Goal: Task Accomplishment & Management: Complete application form

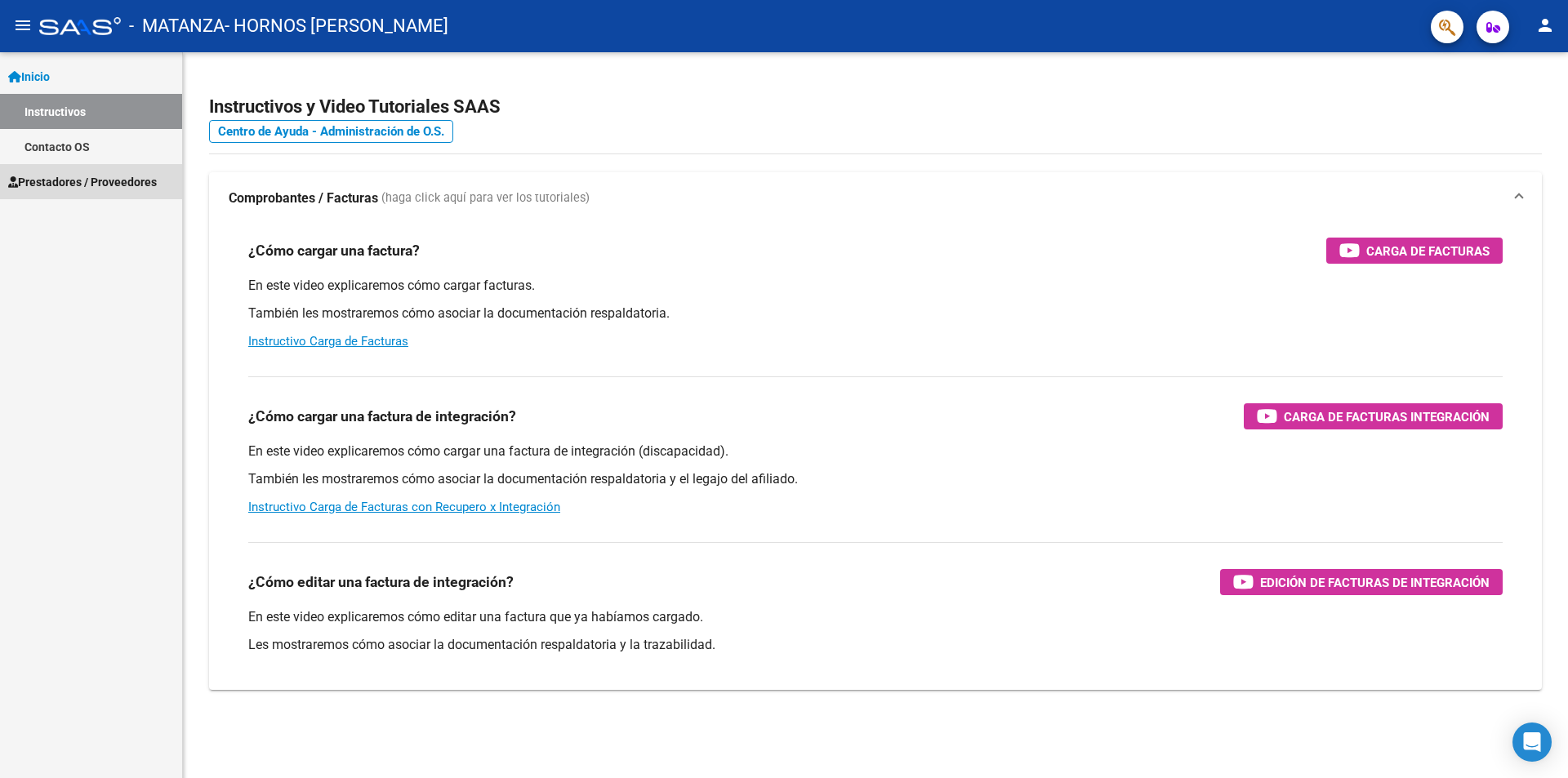
click at [76, 189] on span "Prestadores / Proveedores" at bounding box center [82, 181] width 148 height 18
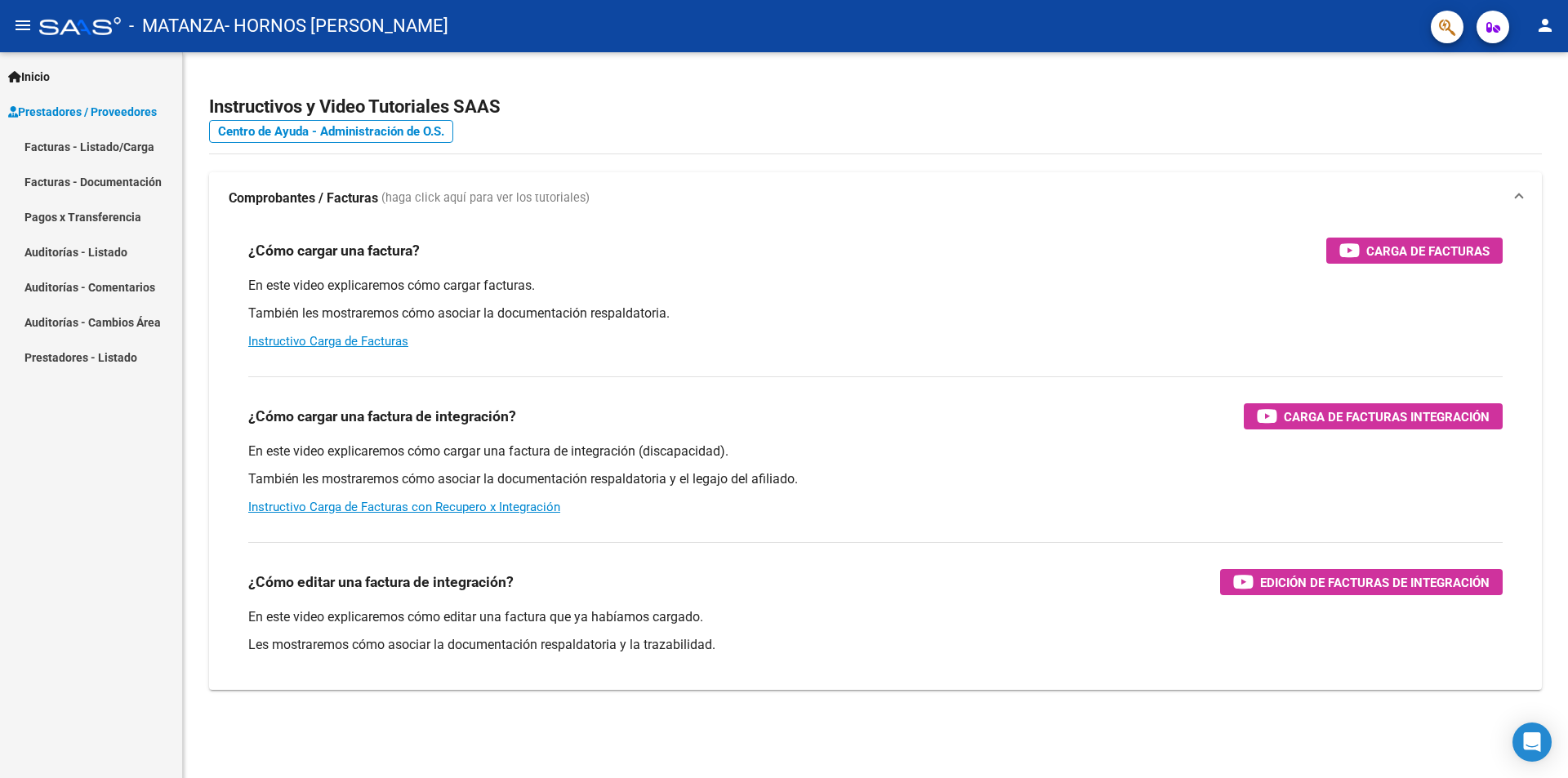
click at [123, 149] on link "Facturas - Listado/Carga" at bounding box center [91, 146] width 182 height 35
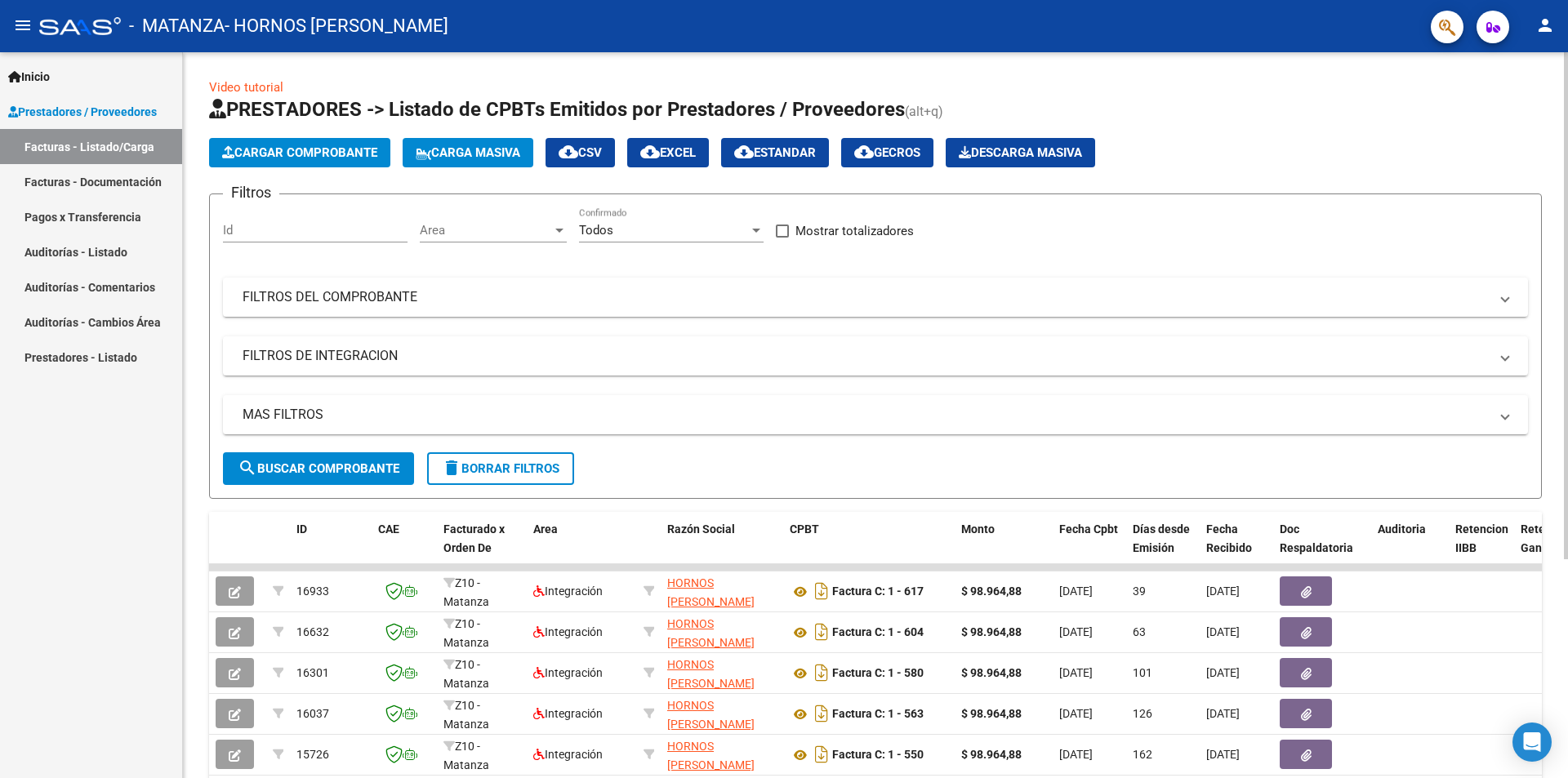
click at [315, 141] on button "Cargar Comprobante" at bounding box center [300, 152] width 181 height 29
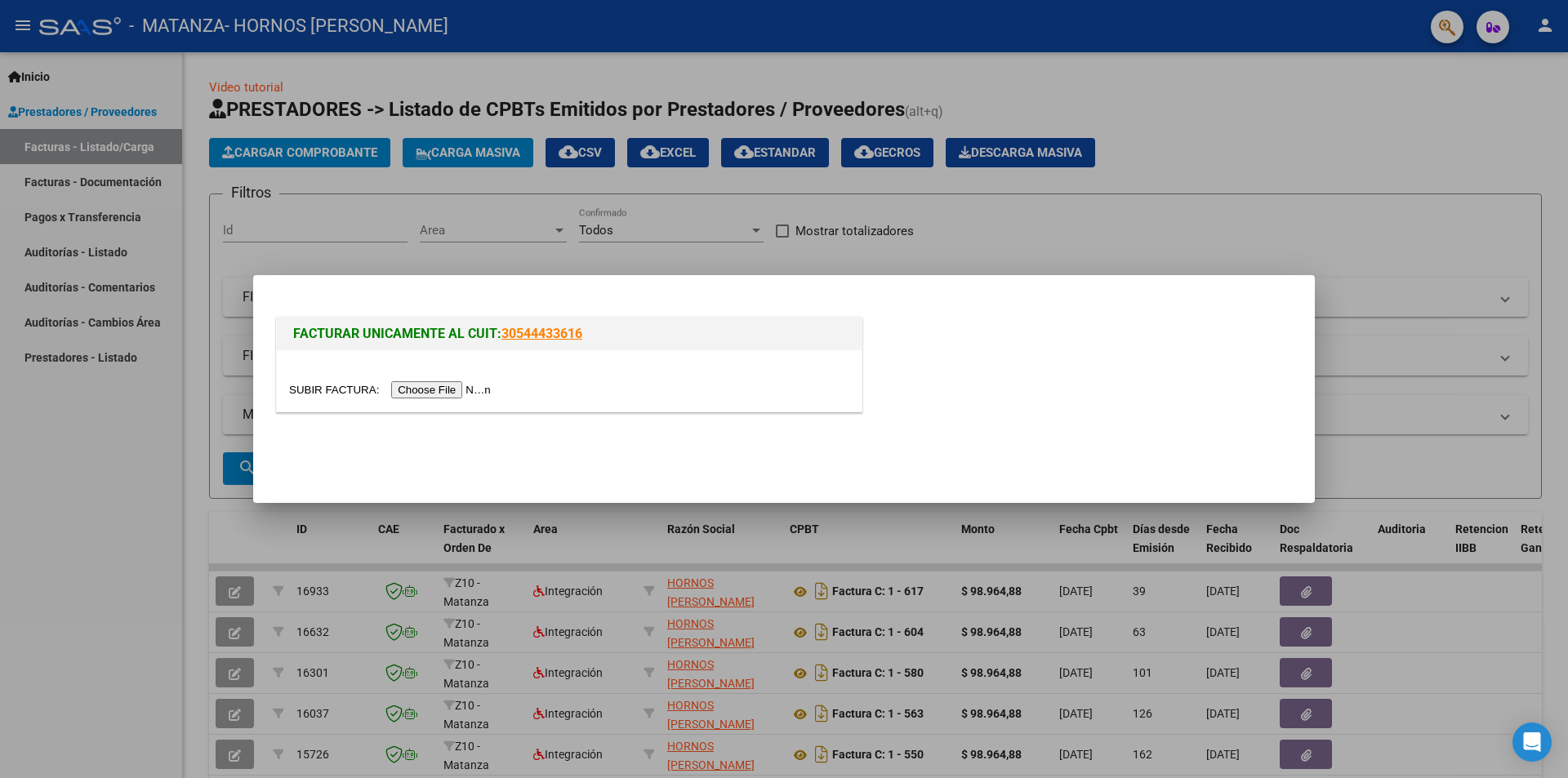
click at [425, 393] on input "file" at bounding box center [392, 390] width 206 height 17
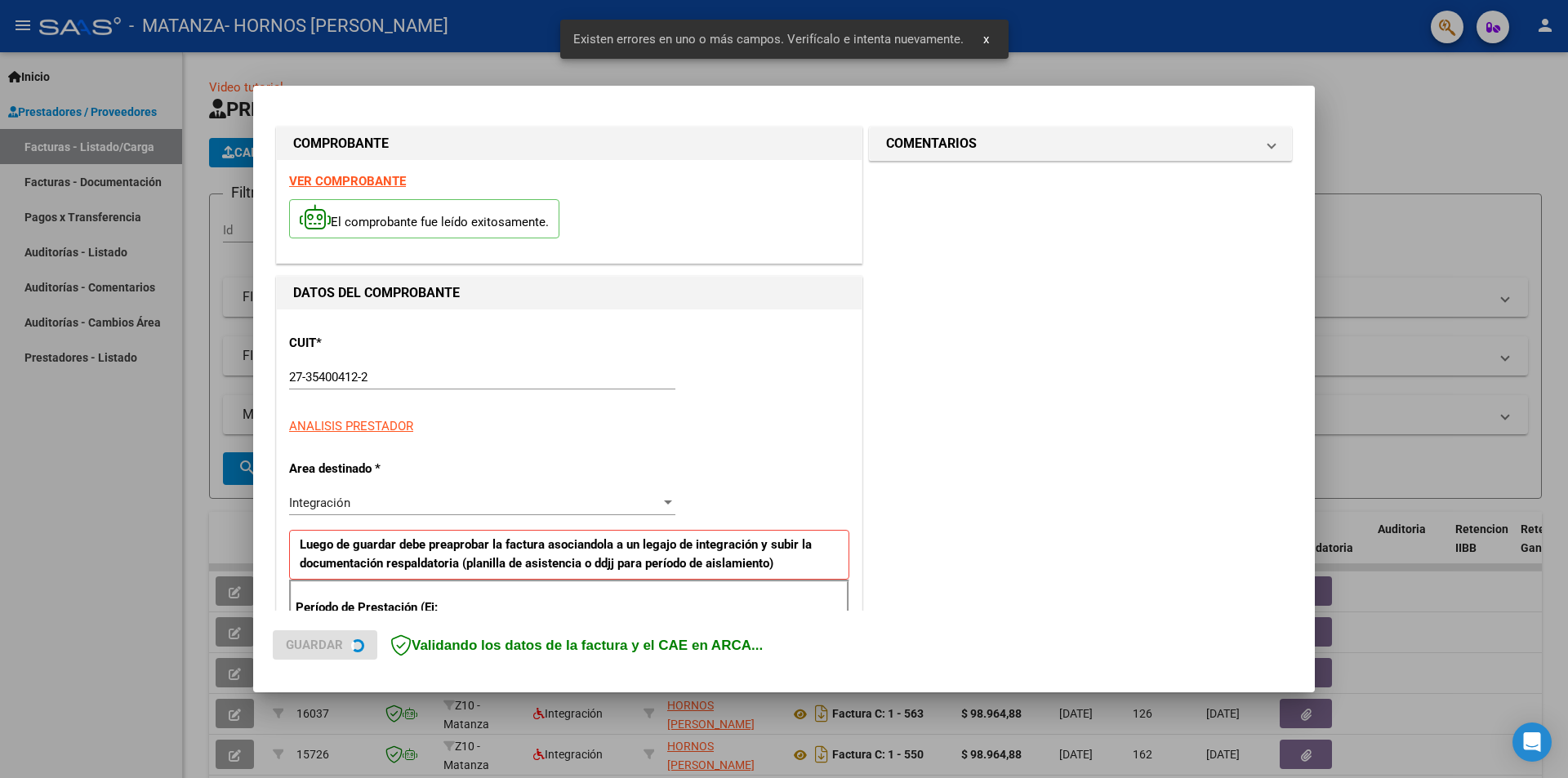
scroll to position [285, 0]
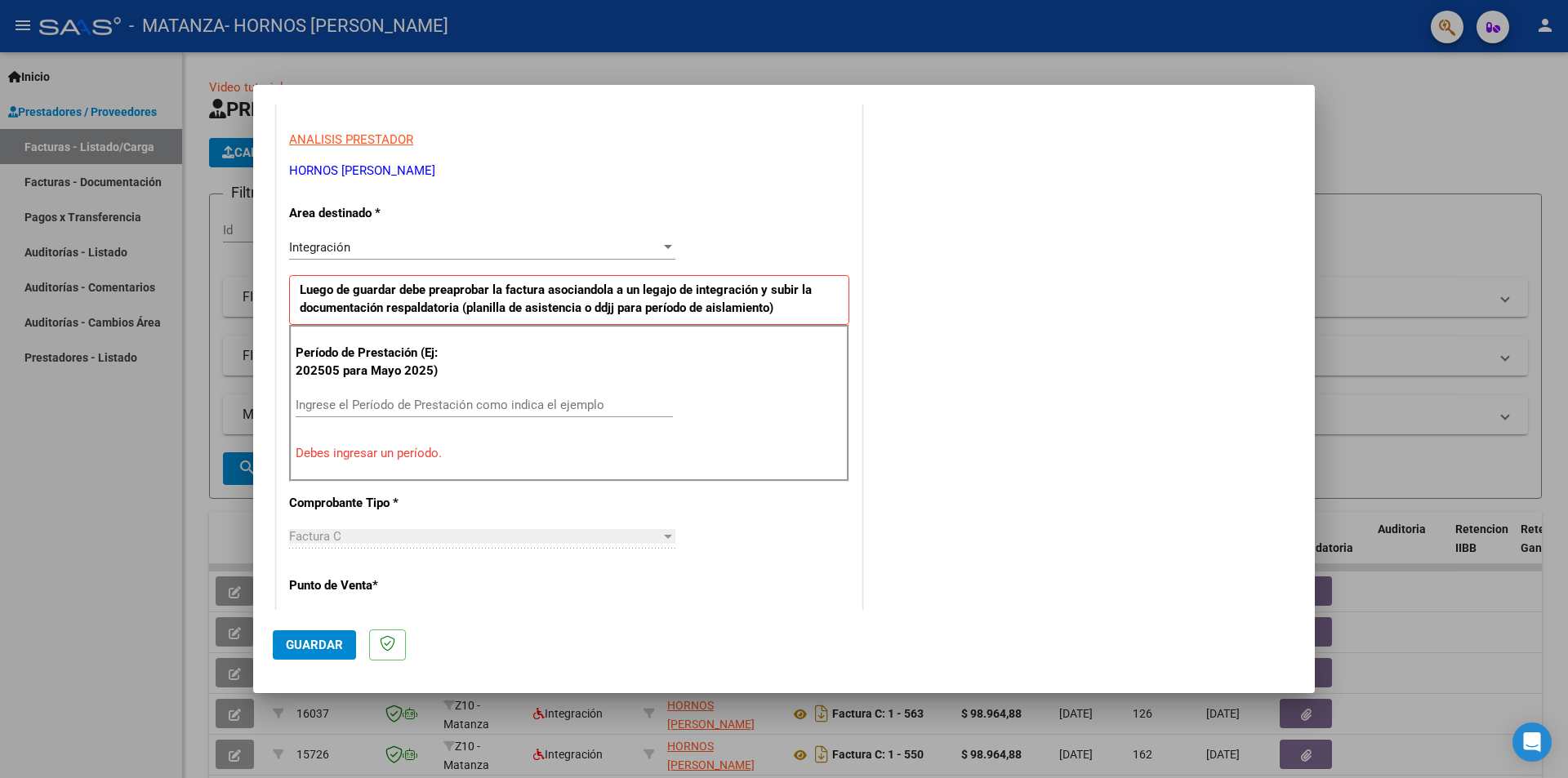
click at [383, 408] on input "Ingrese el Período de Prestación como indica el ejemplo" at bounding box center [484, 405] width 377 height 15
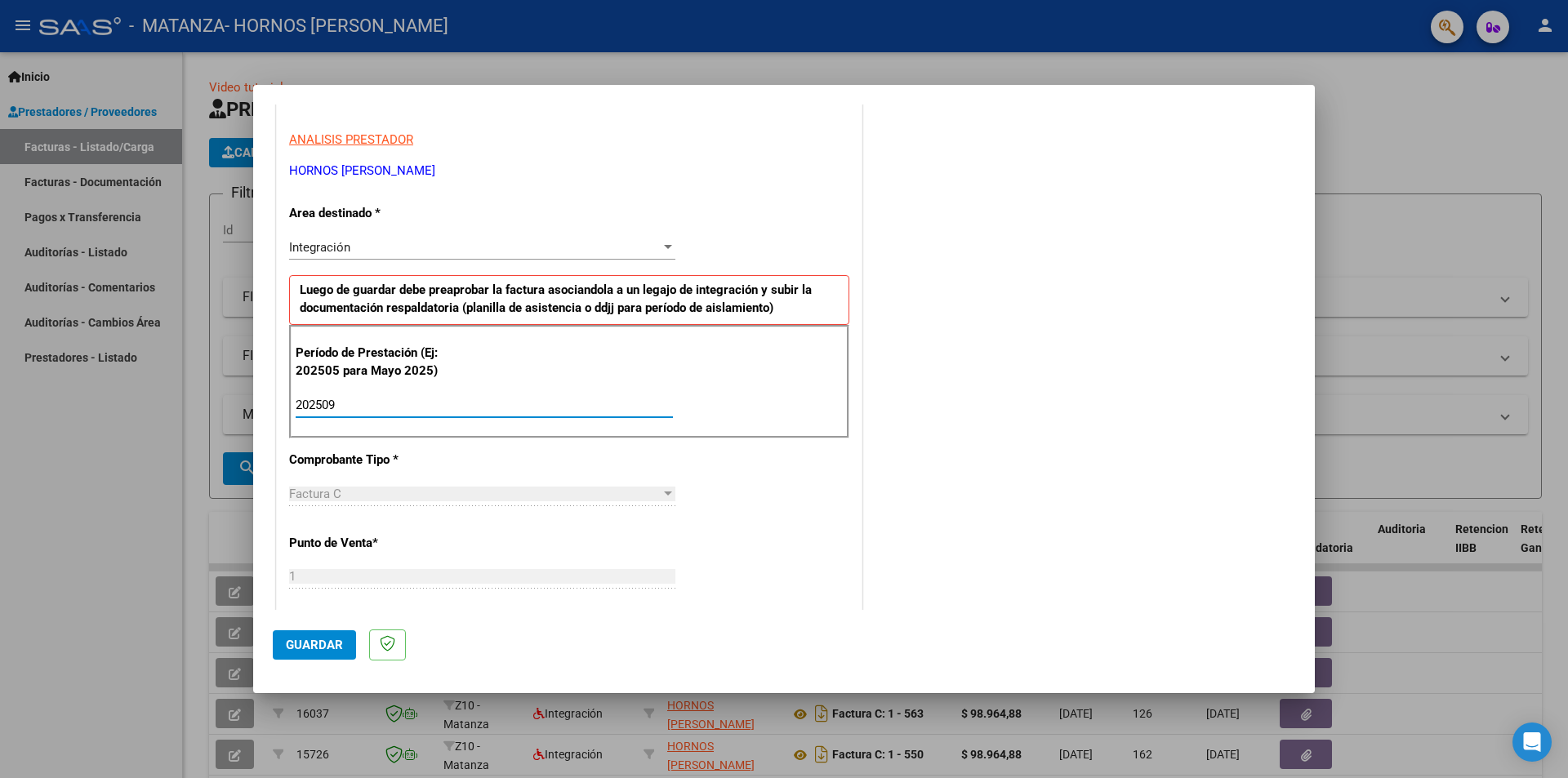
type input "202509"
click at [663, 565] on div "1 Ingresar el Nro." at bounding box center [483, 577] width 386 height 24
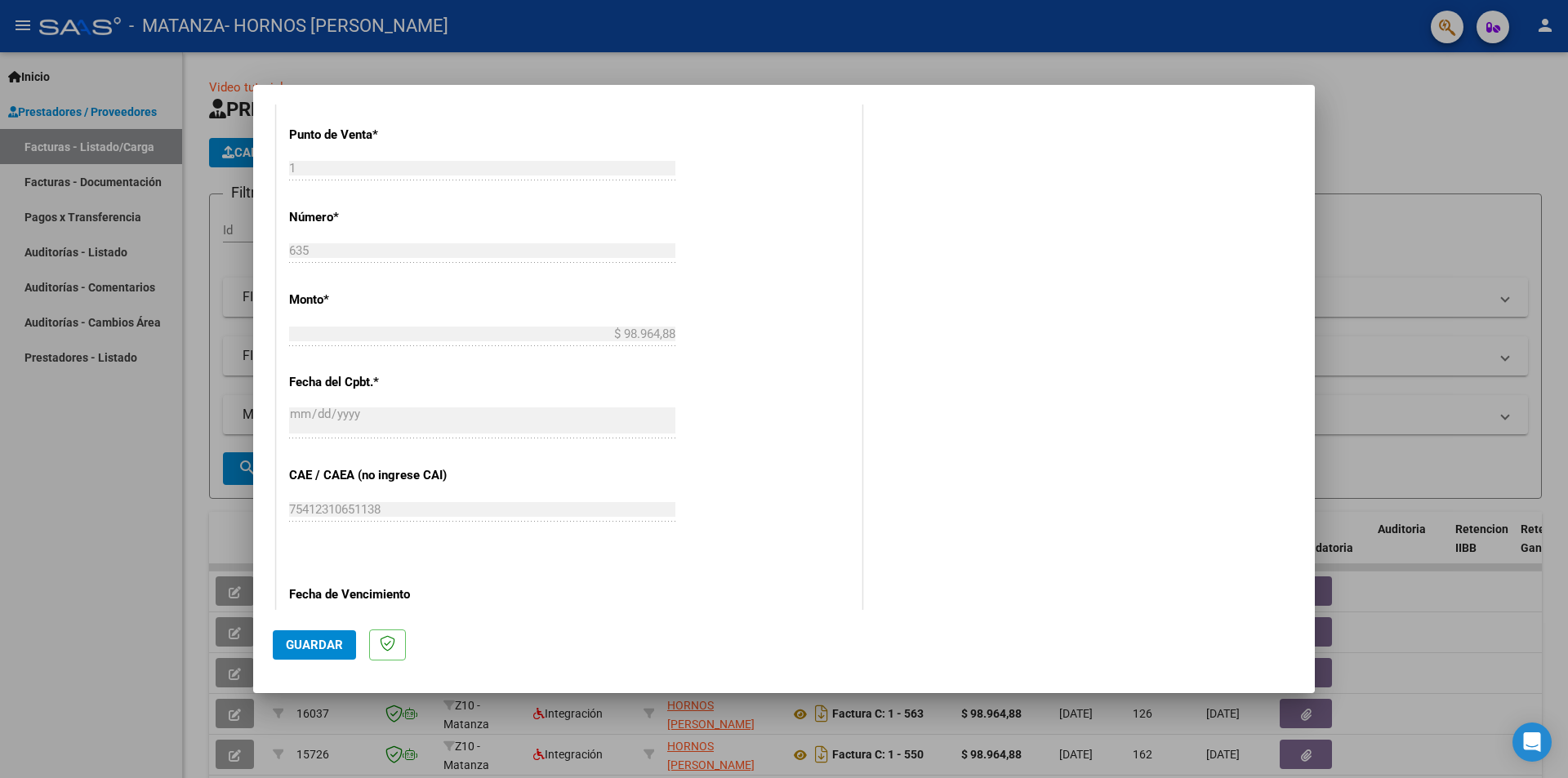
scroll to position [931, 0]
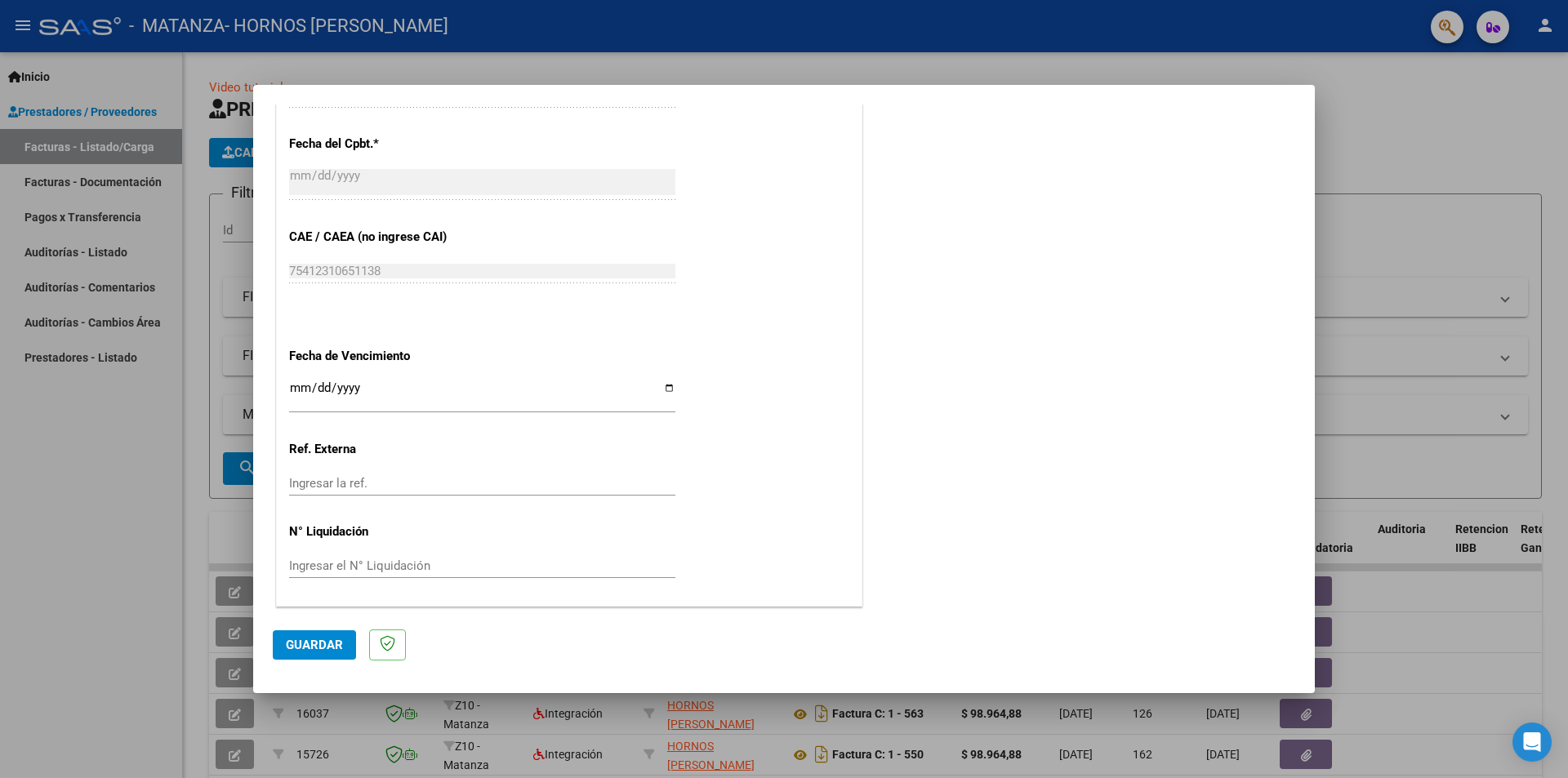
click at [301, 650] on span "Guardar" at bounding box center [314, 645] width 57 height 15
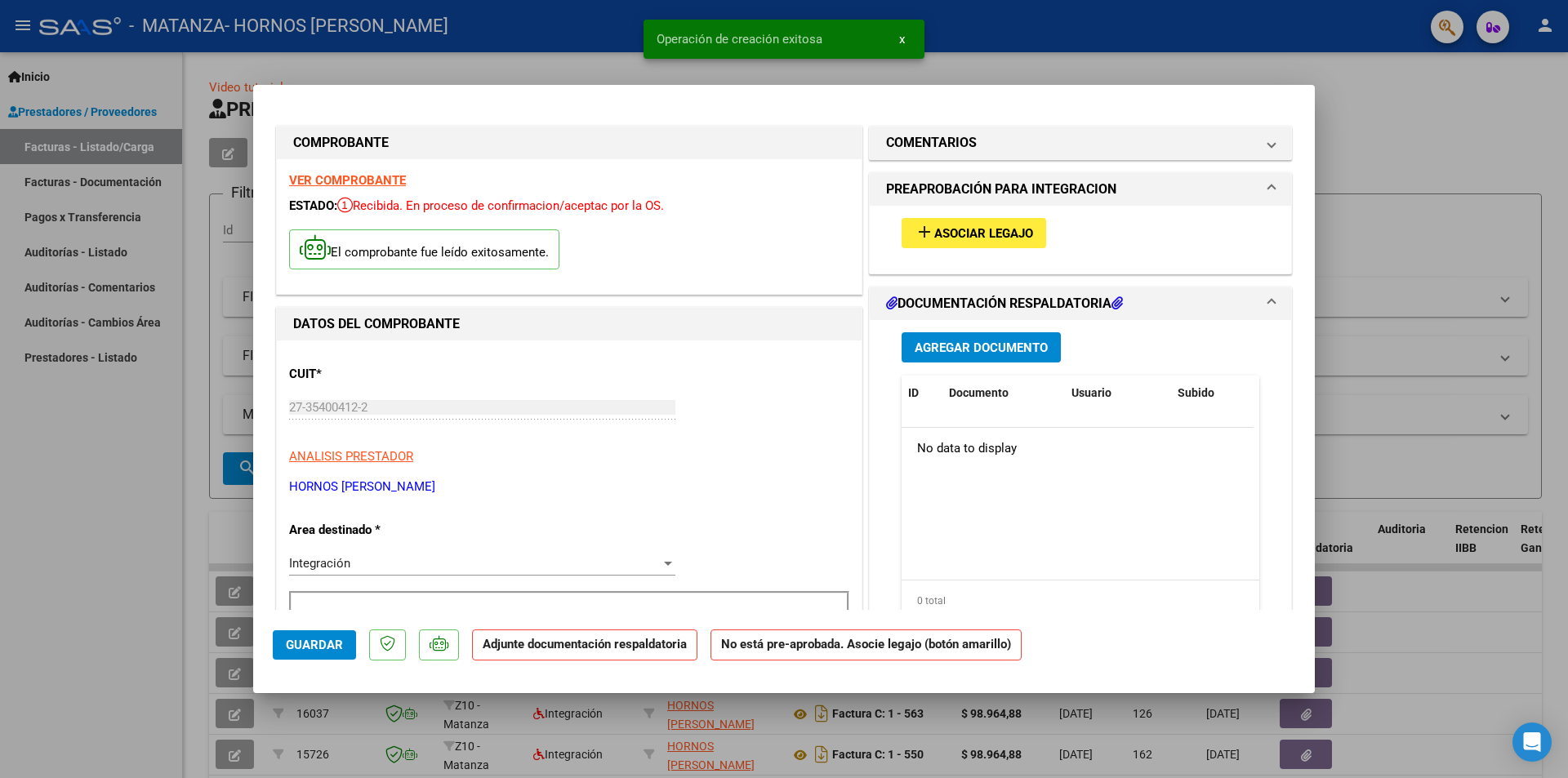
click at [985, 230] on span "Asociar Legajo" at bounding box center [984, 233] width 99 height 15
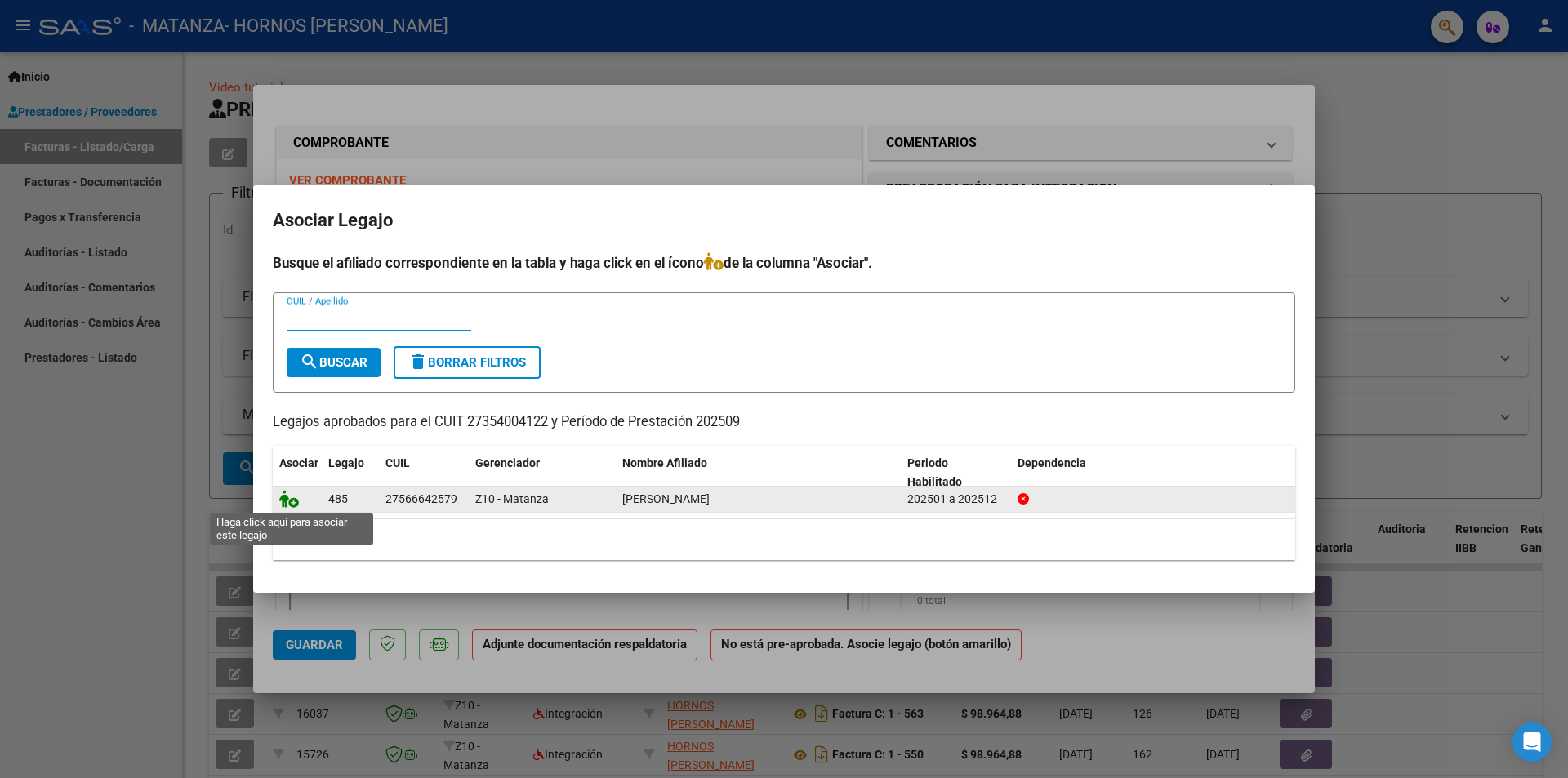
click at [288, 505] on icon at bounding box center [288, 498] width 20 height 18
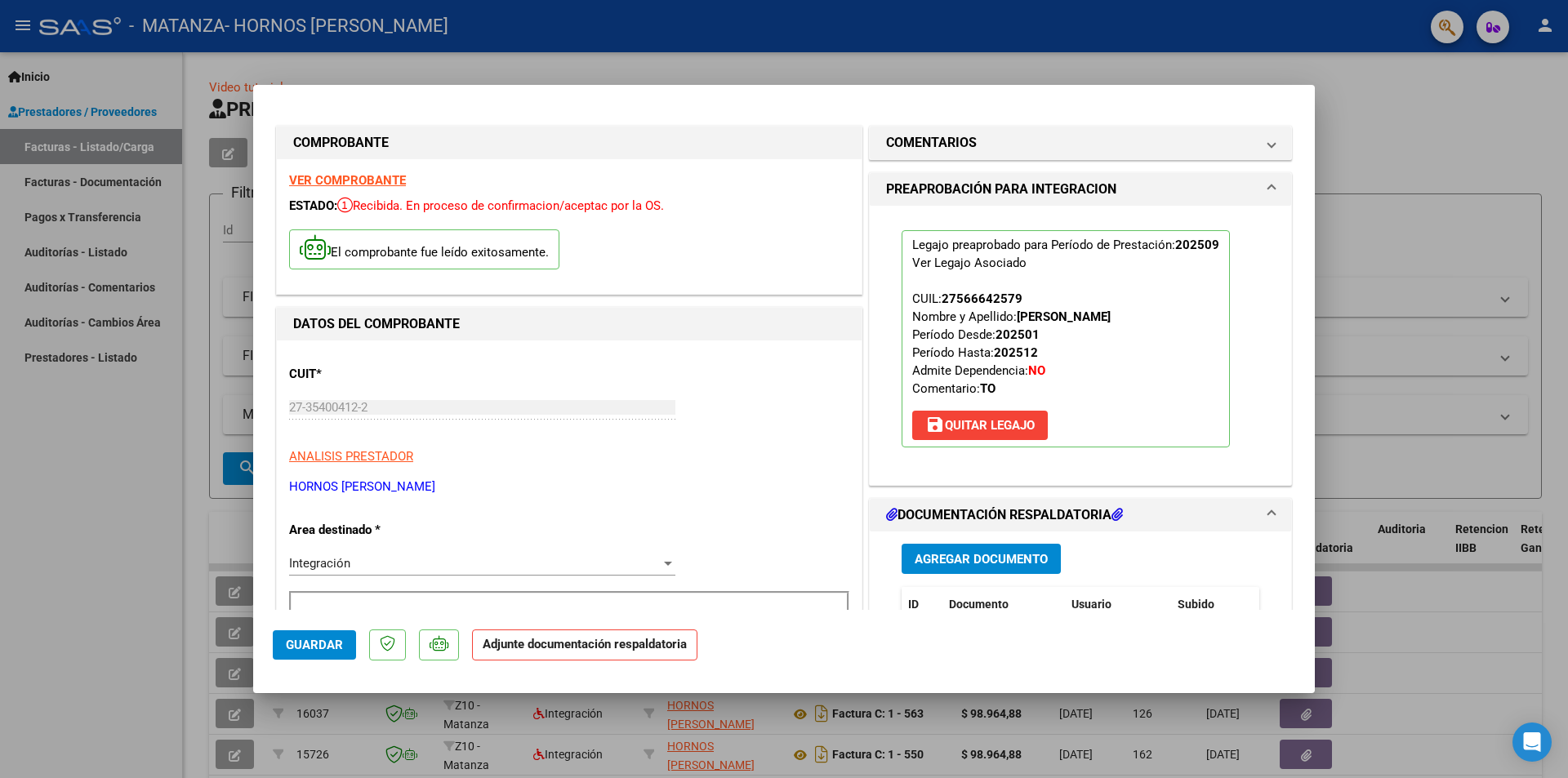
scroll to position [244, 0]
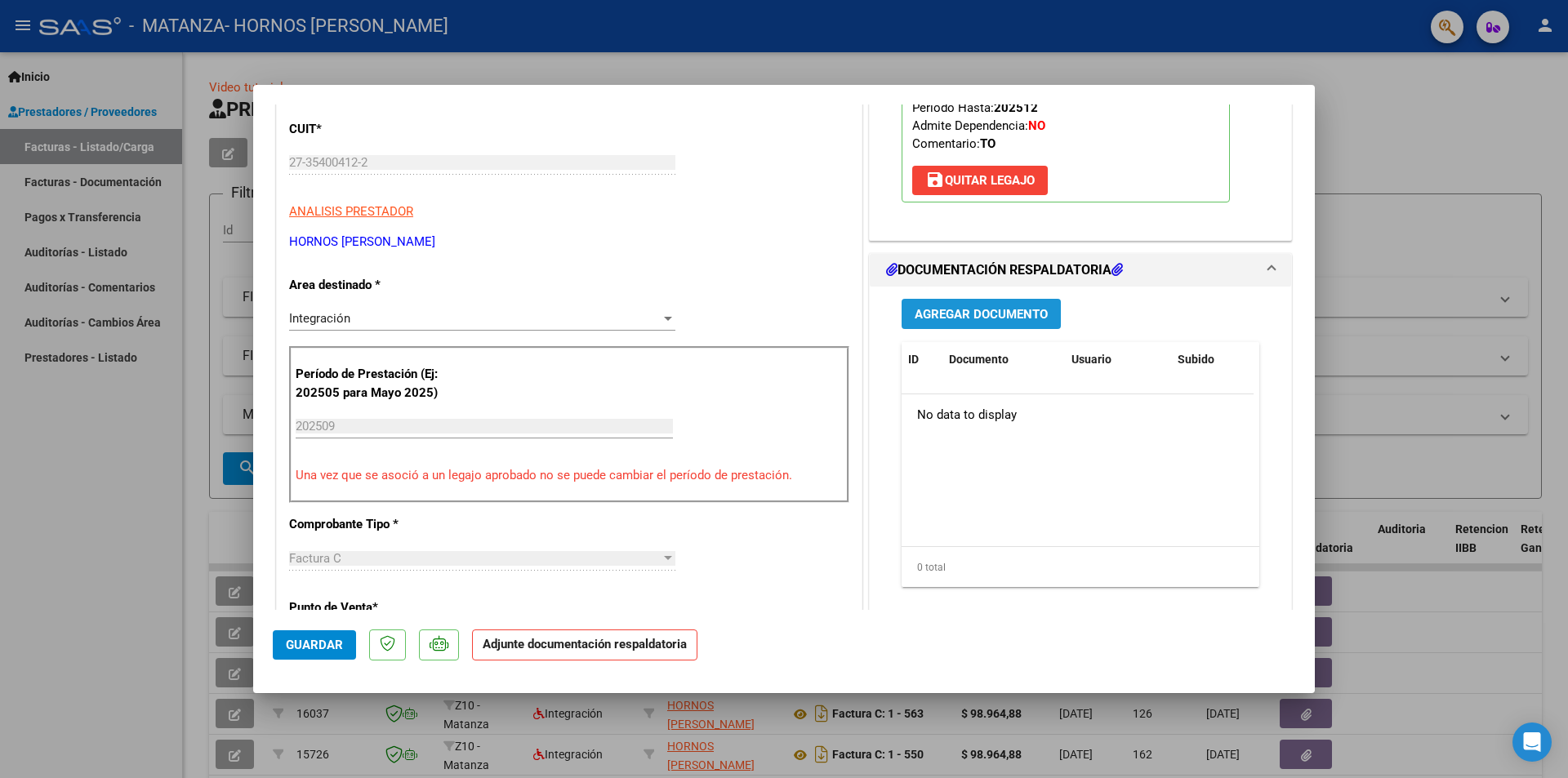
click at [991, 322] on span "Agregar Documento" at bounding box center [981, 314] width 133 height 15
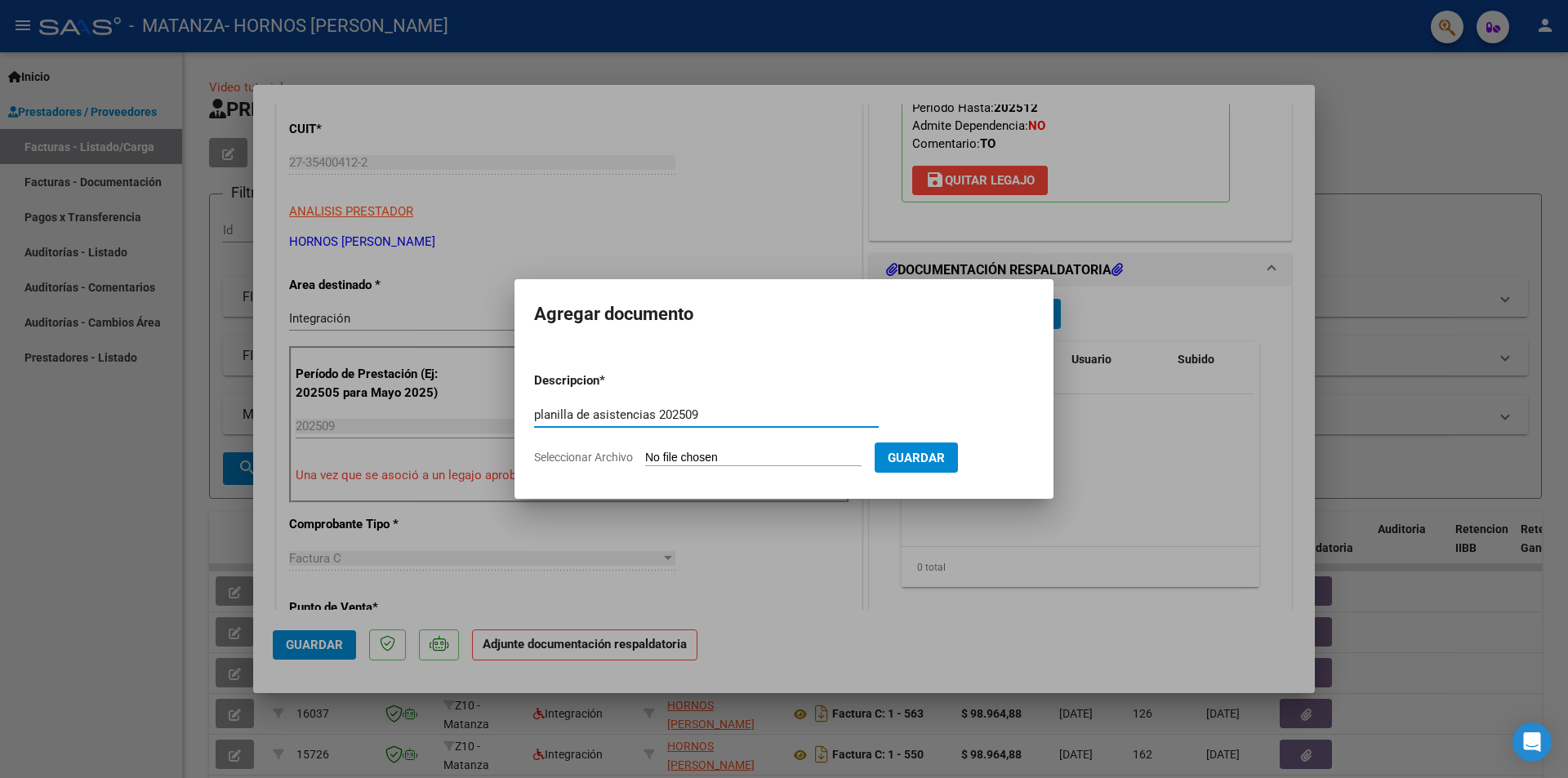
type input "planilla de asistencias 202509"
click at [702, 447] on form "Descripcion * planilla de asistencias 202509 Escriba aquí una descripcion Selec…" at bounding box center [783, 419] width 499 height 119
click at [702, 453] on input "Seleccionar Archivo" at bounding box center [753, 458] width 217 height 16
type input "C:\fakepath\Planilla de Asistencia Septiembre [PERSON_NAME].pdf"
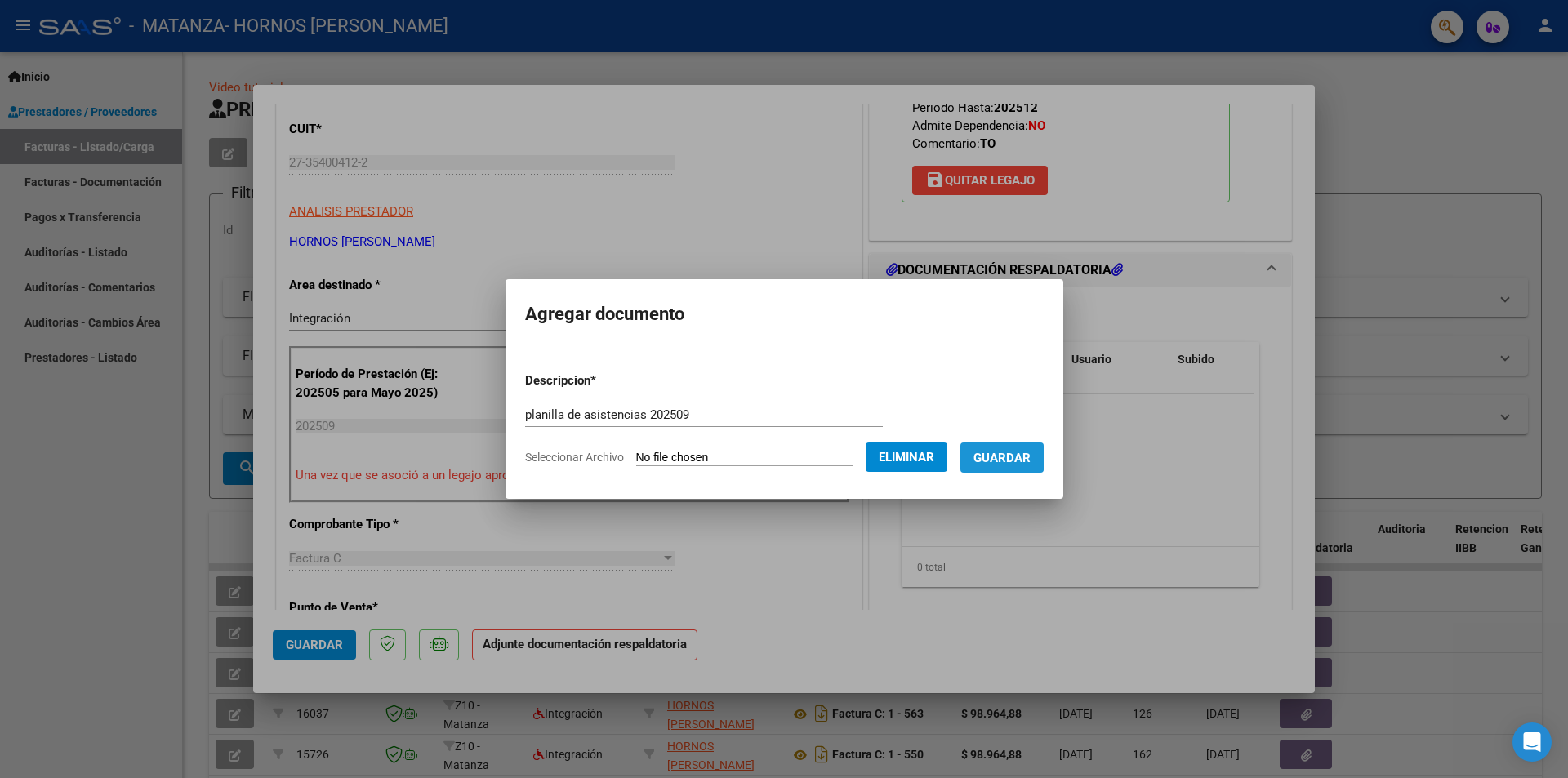
click at [1010, 453] on span "Guardar" at bounding box center [1001, 458] width 57 height 15
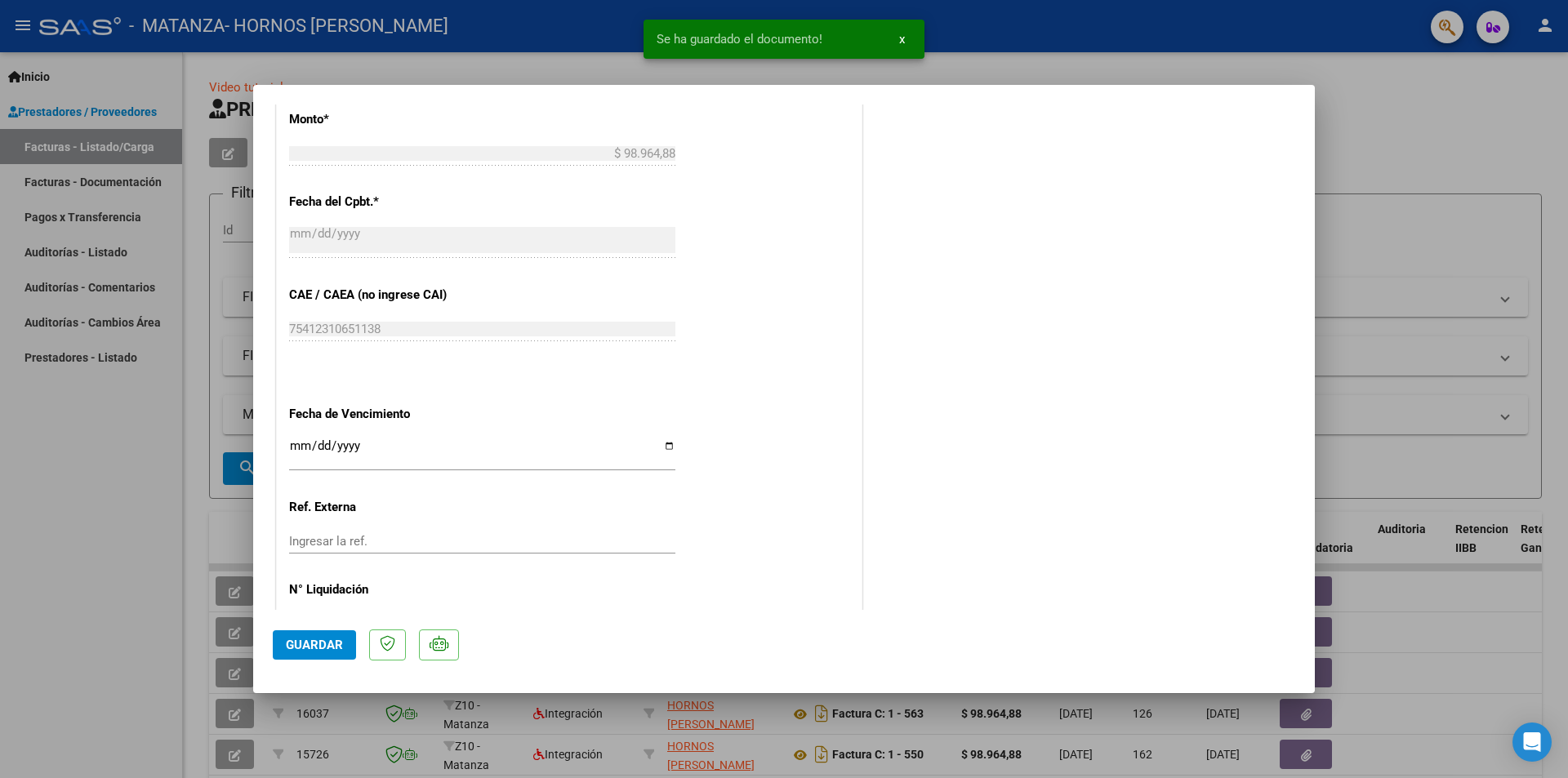
scroll to position [956, 0]
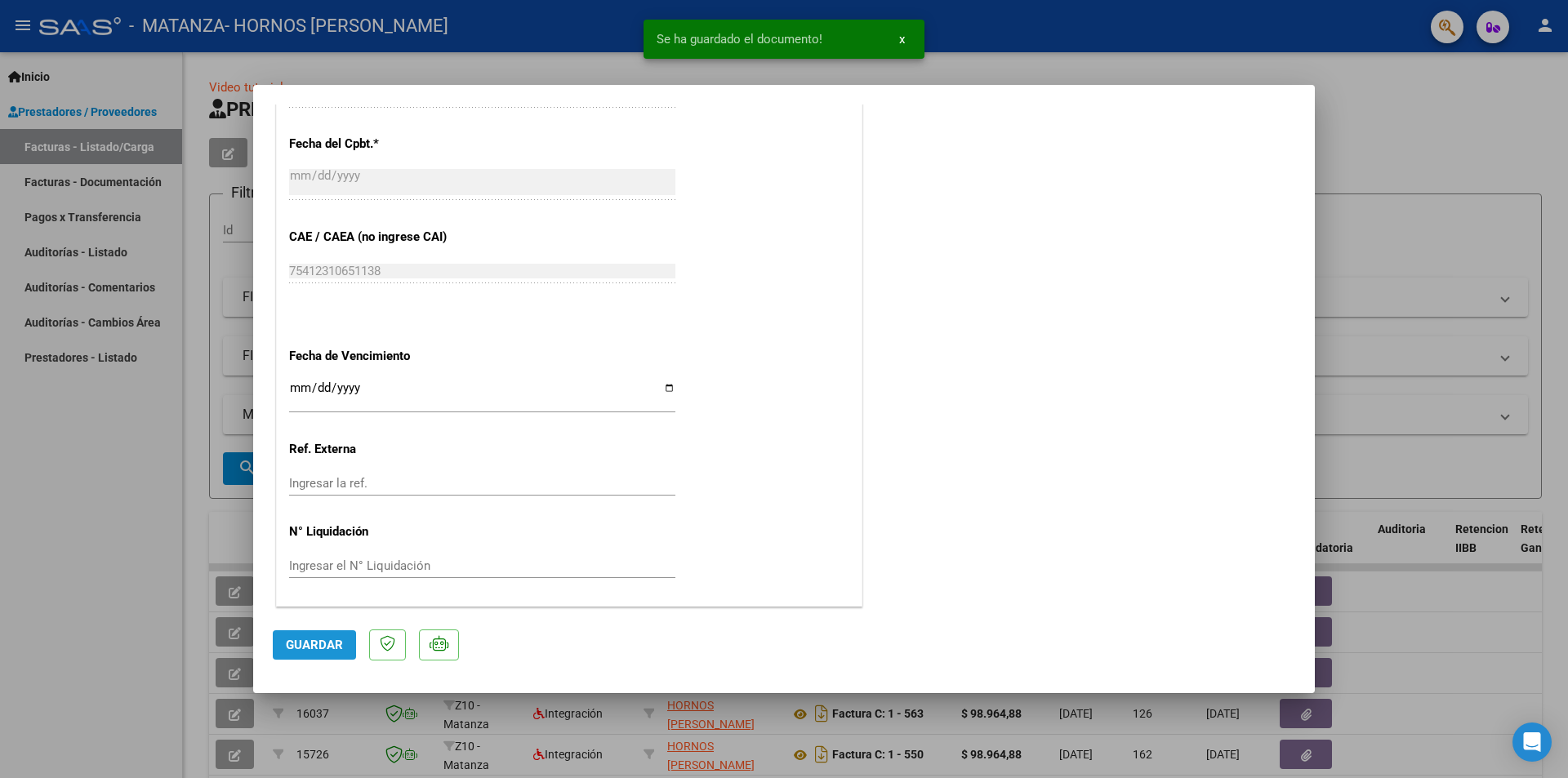
click at [307, 650] on span "Guardar" at bounding box center [314, 645] width 57 height 15
click at [1459, 106] on div at bounding box center [784, 389] width 1568 height 778
type input "$ 0,00"
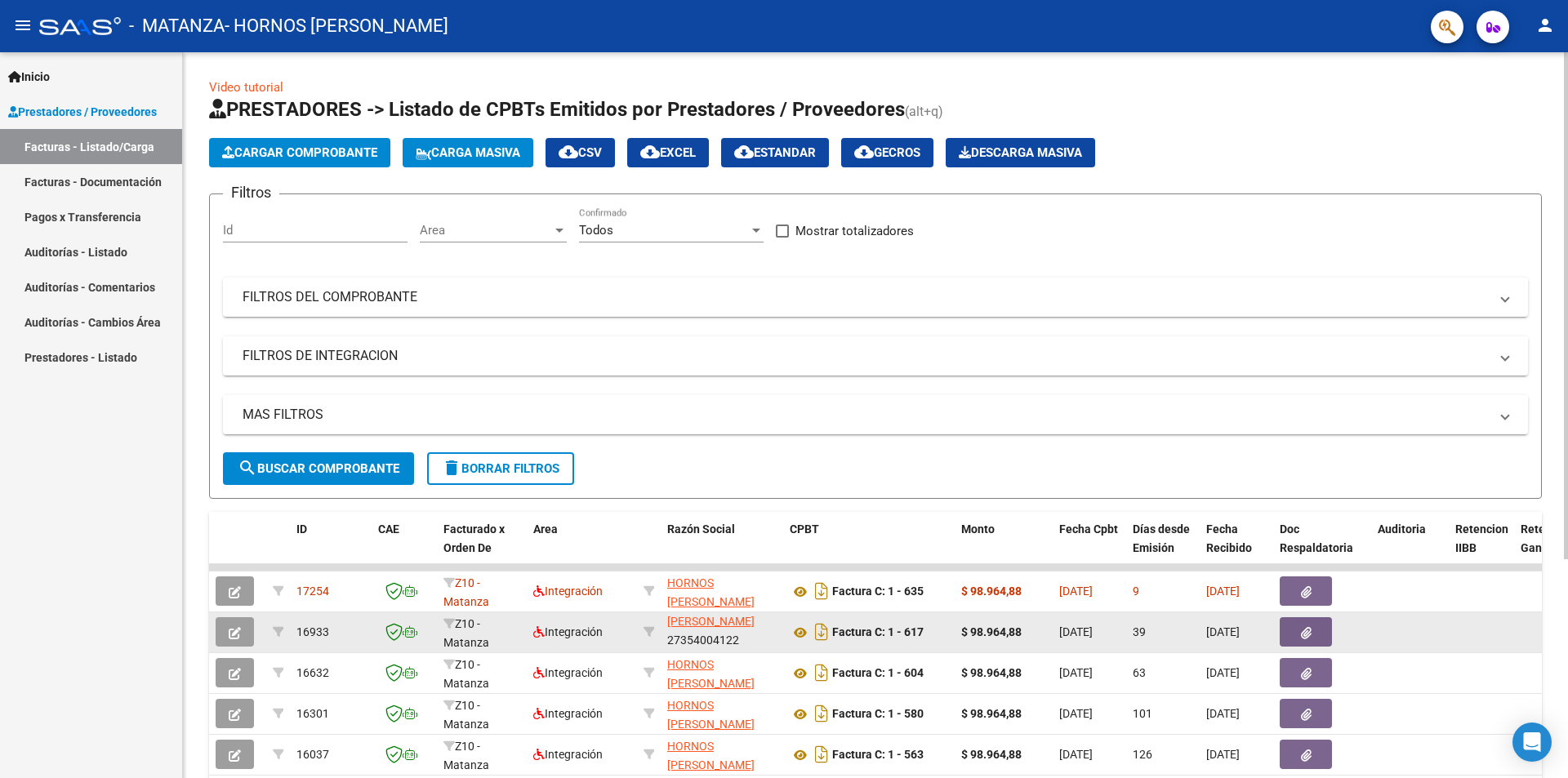
scroll to position [0, 0]
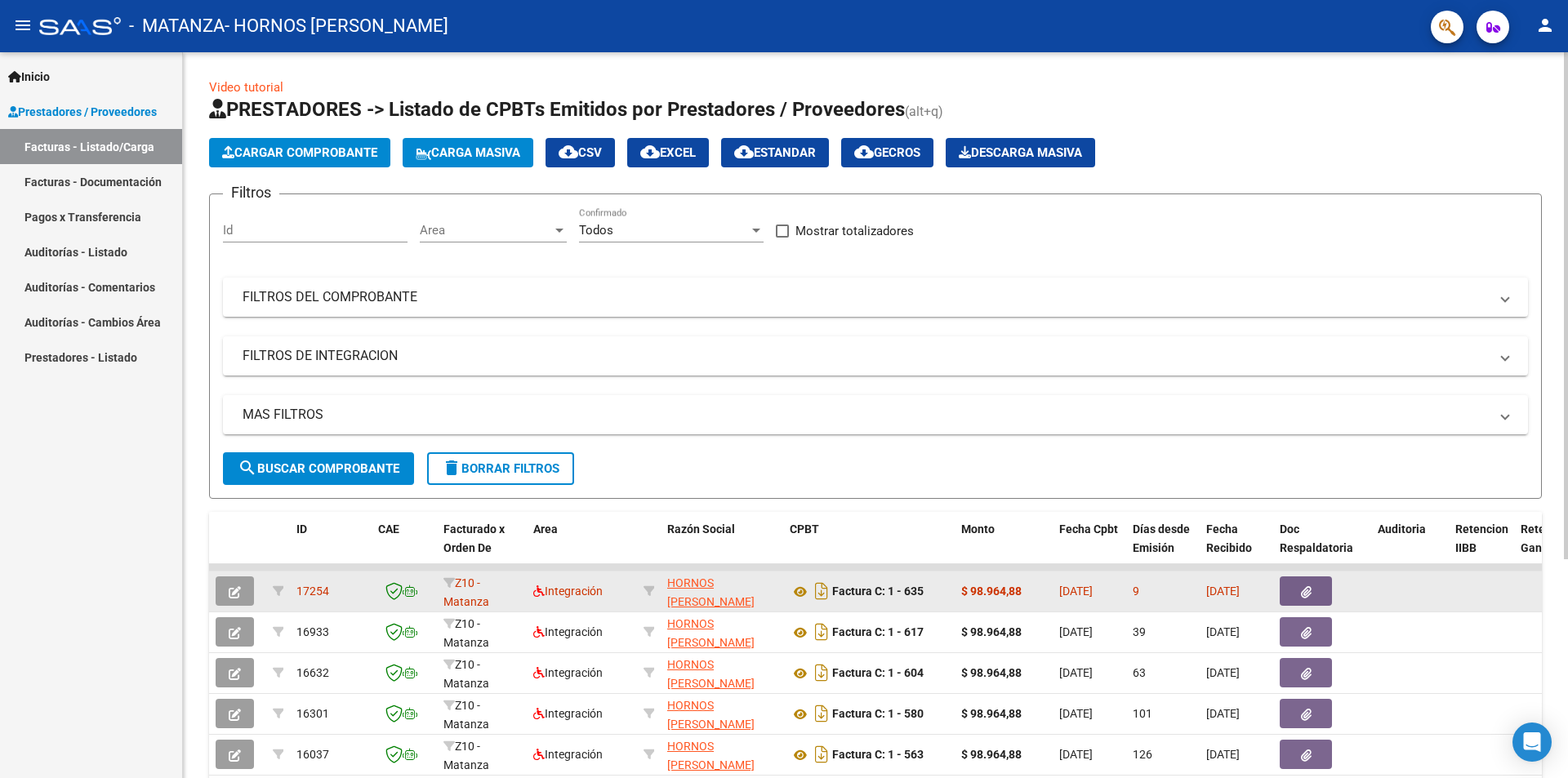
click at [227, 589] on button "button" at bounding box center [234, 590] width 38 height 29
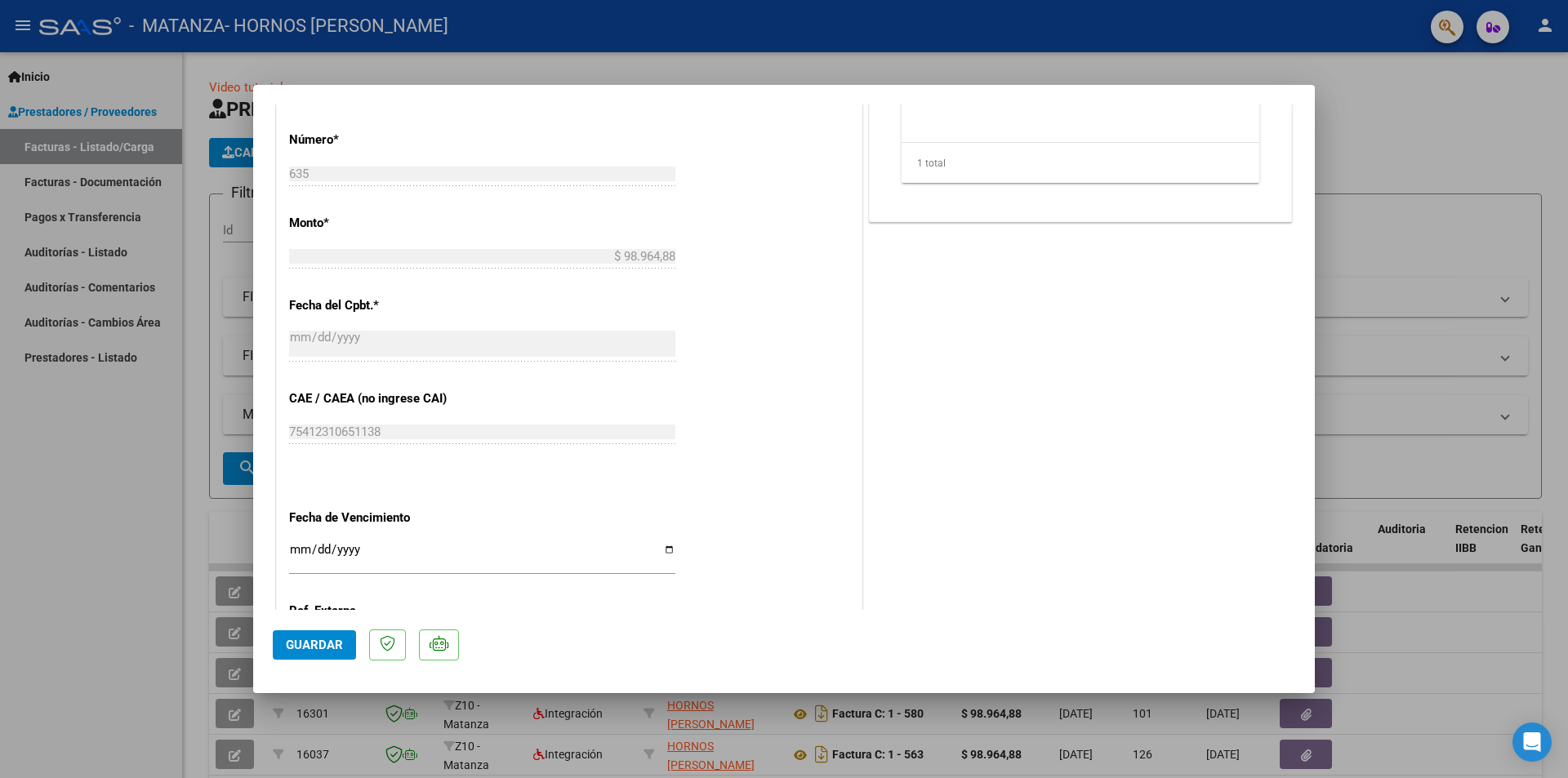
scroll to position [896, 0]
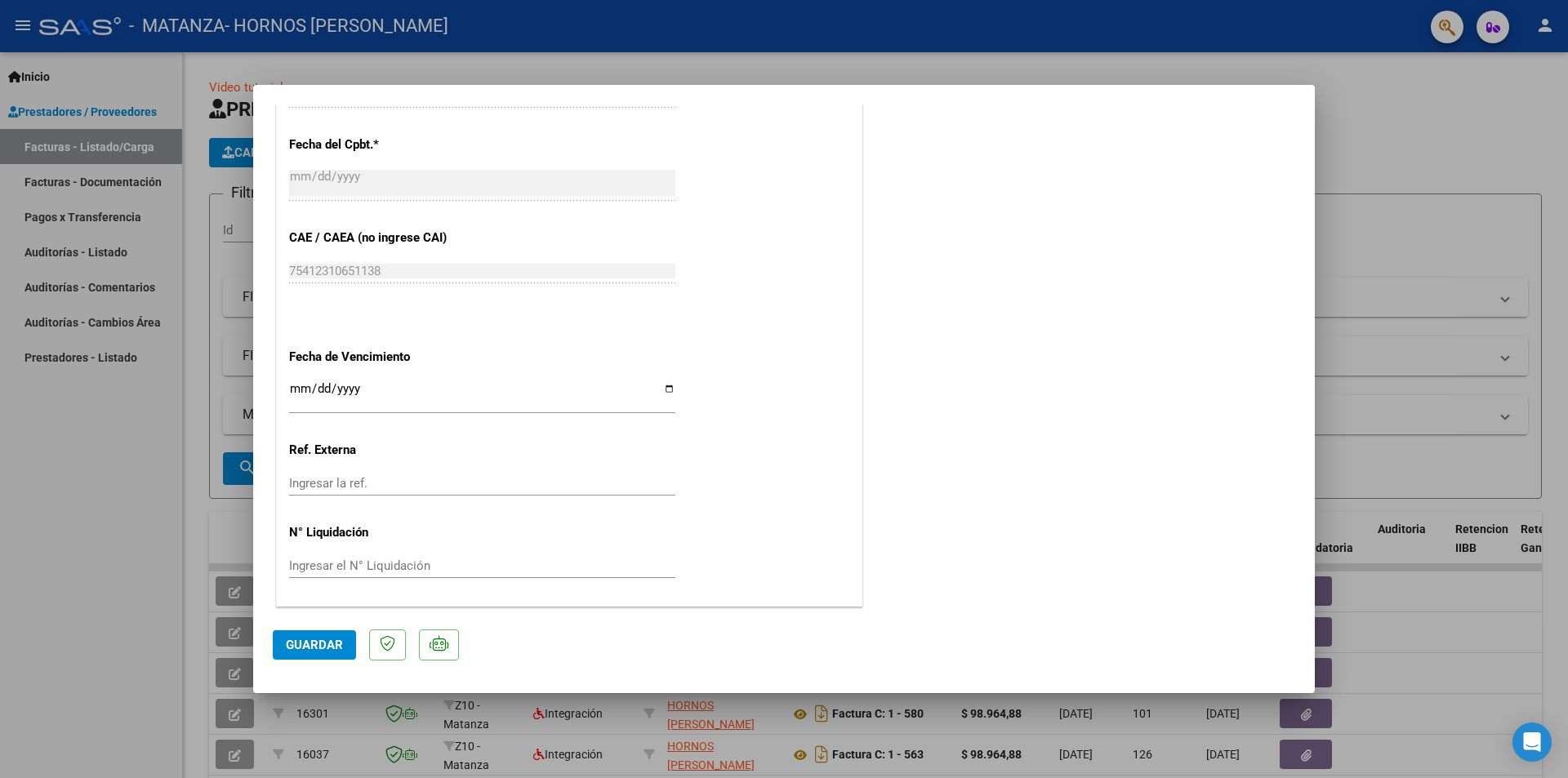
click at [316, 636] on button "Guardar" at bounding box center [314, 644] width 83 height 29
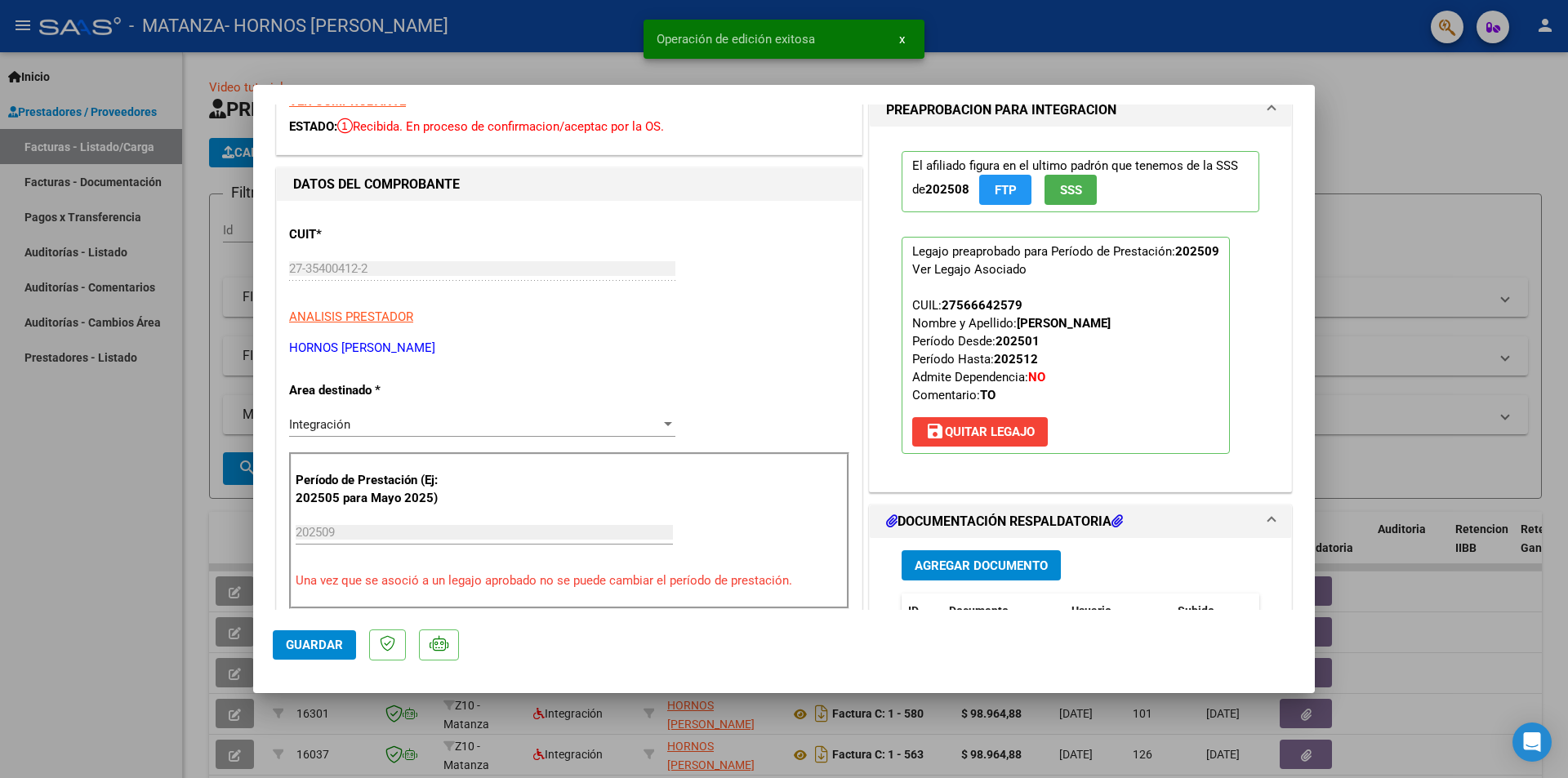
scroll to position [0, 0]
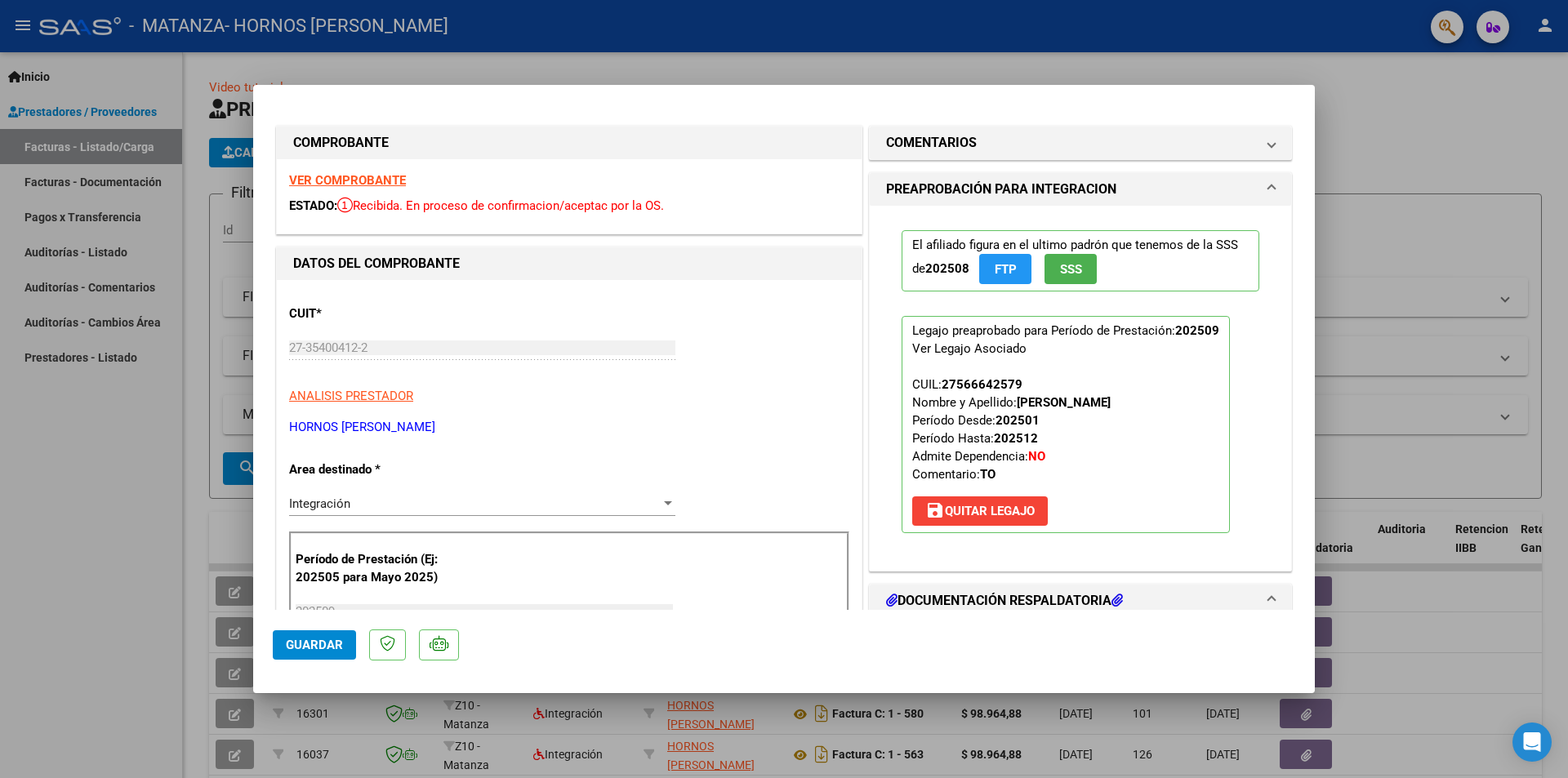
click at [1472, 129] on div at bounding box center [784, 389] width 1568 height 778
type input "$ 0,00"
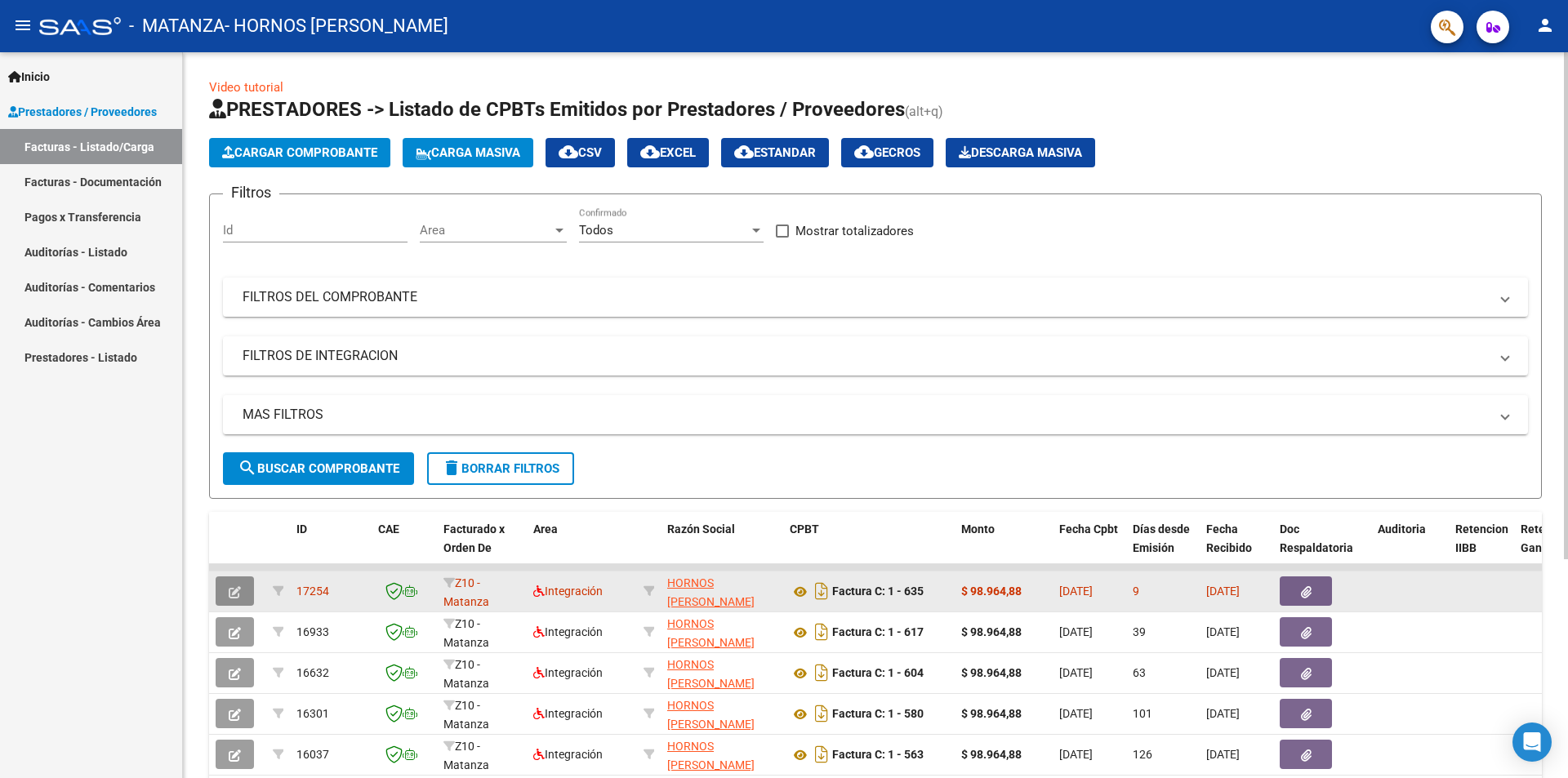
click at [230, 597] on icon "button" at bounding box center [234, 591] width 12 height 12
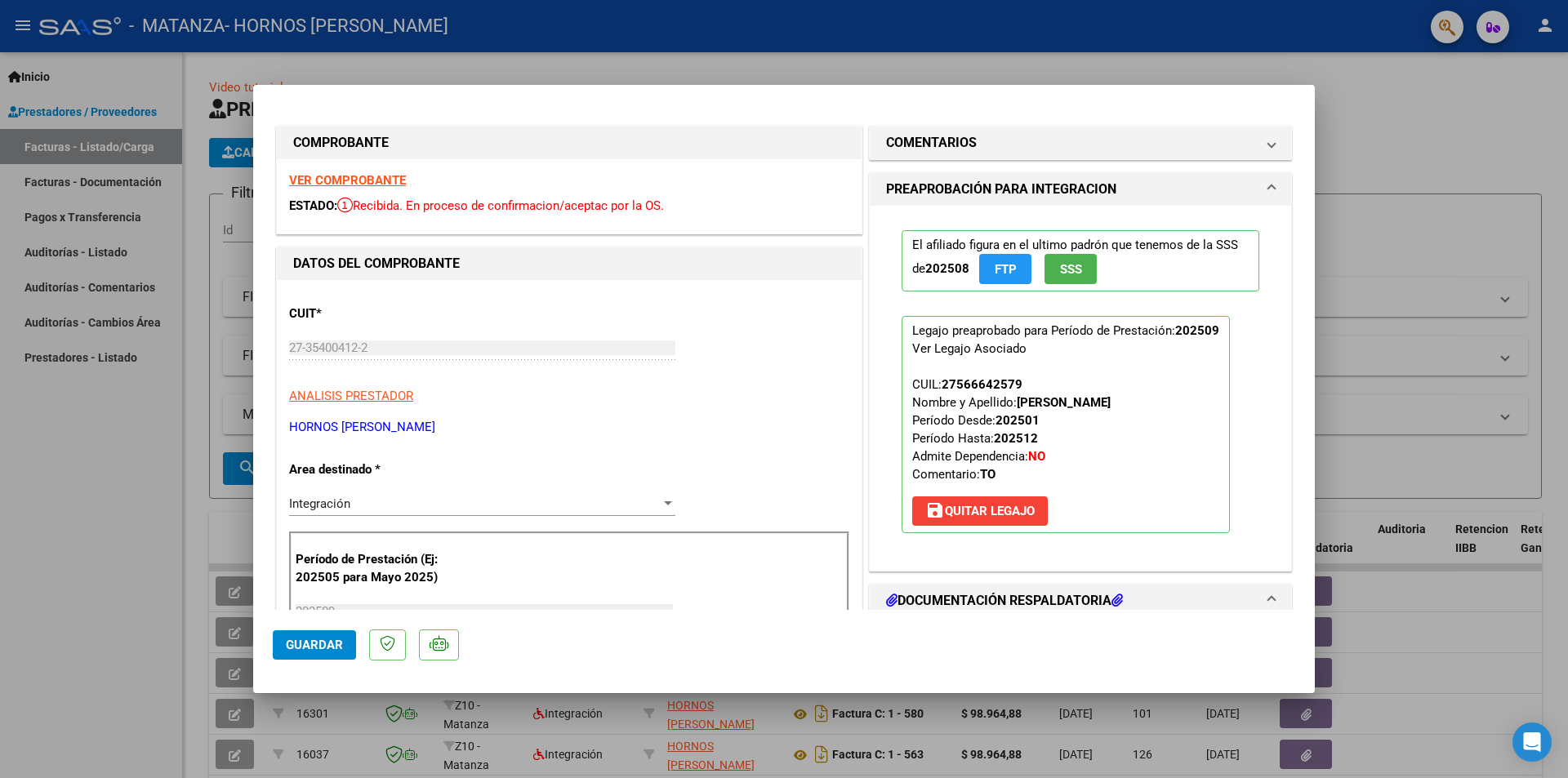
click at [1412, 150] on div at bounding box center [784, 389] width 1568 height 778
type input "$ 0,00"
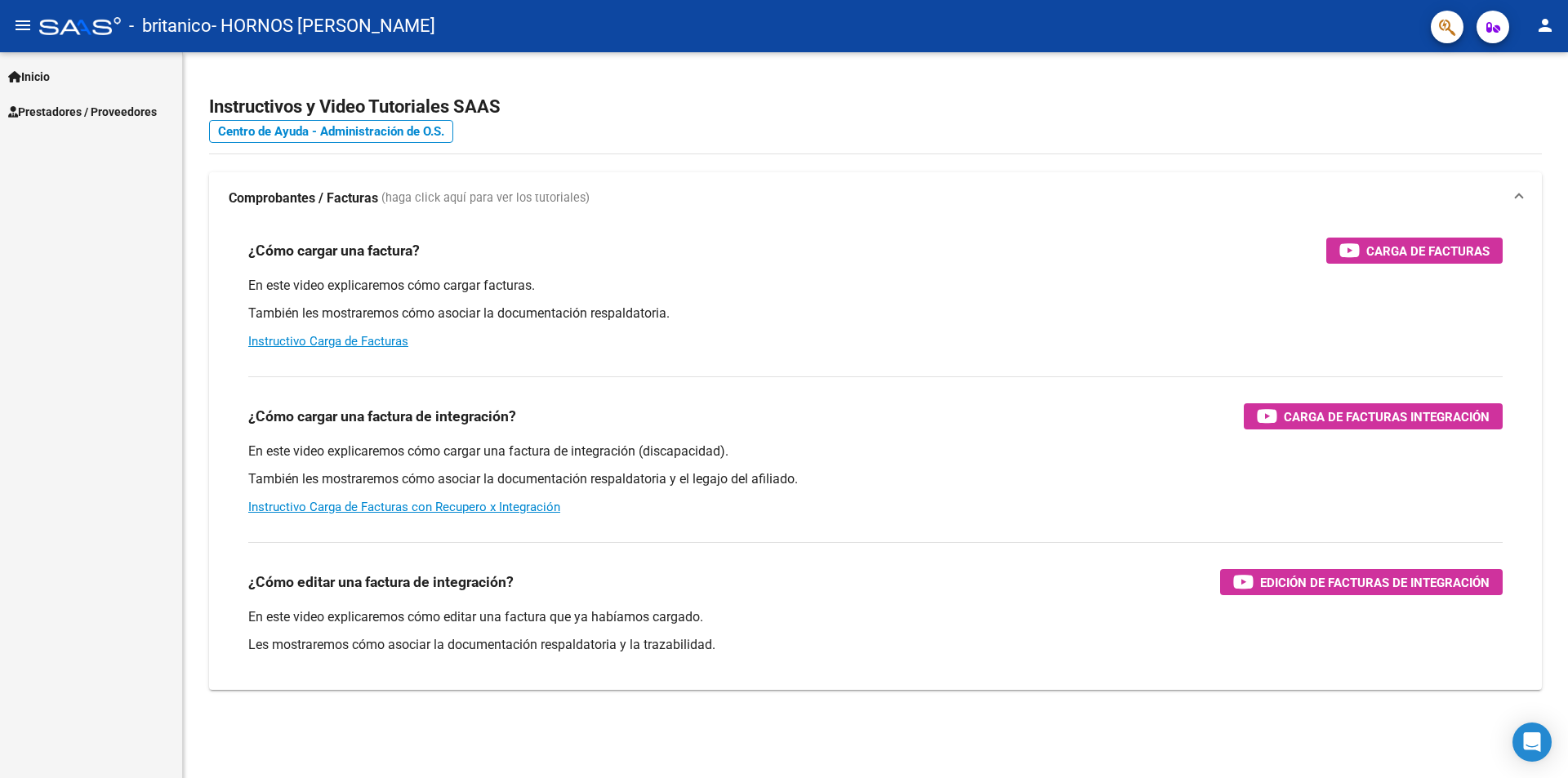
click at [92, 114] on span "Prestadores / Proveedores" at bounding box center [82, 111] width 148 height 18
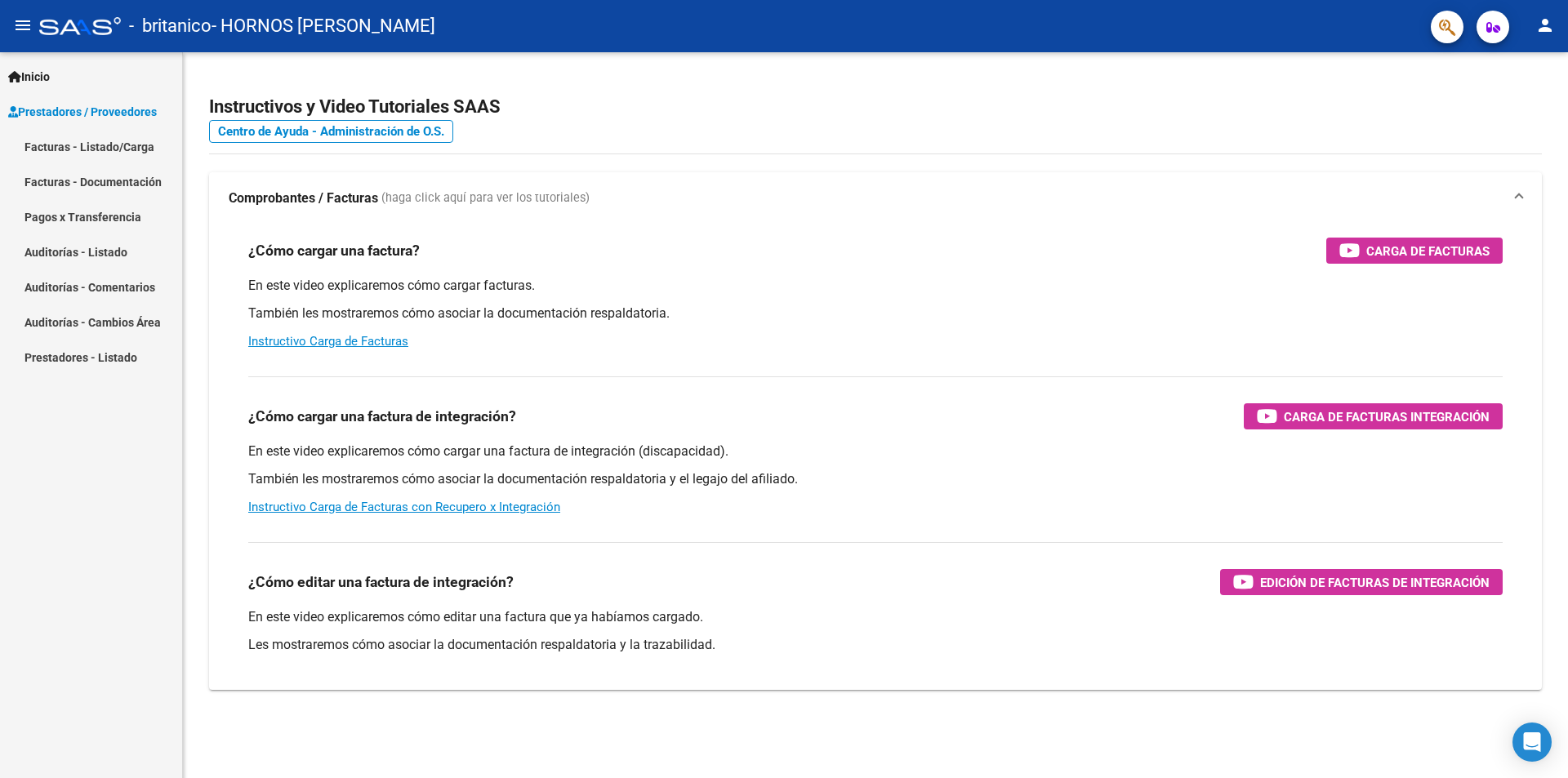
click at [127, 146] on link "Facturas - Listado/Carga" at bounding box center [91, 146] width 182 height 35
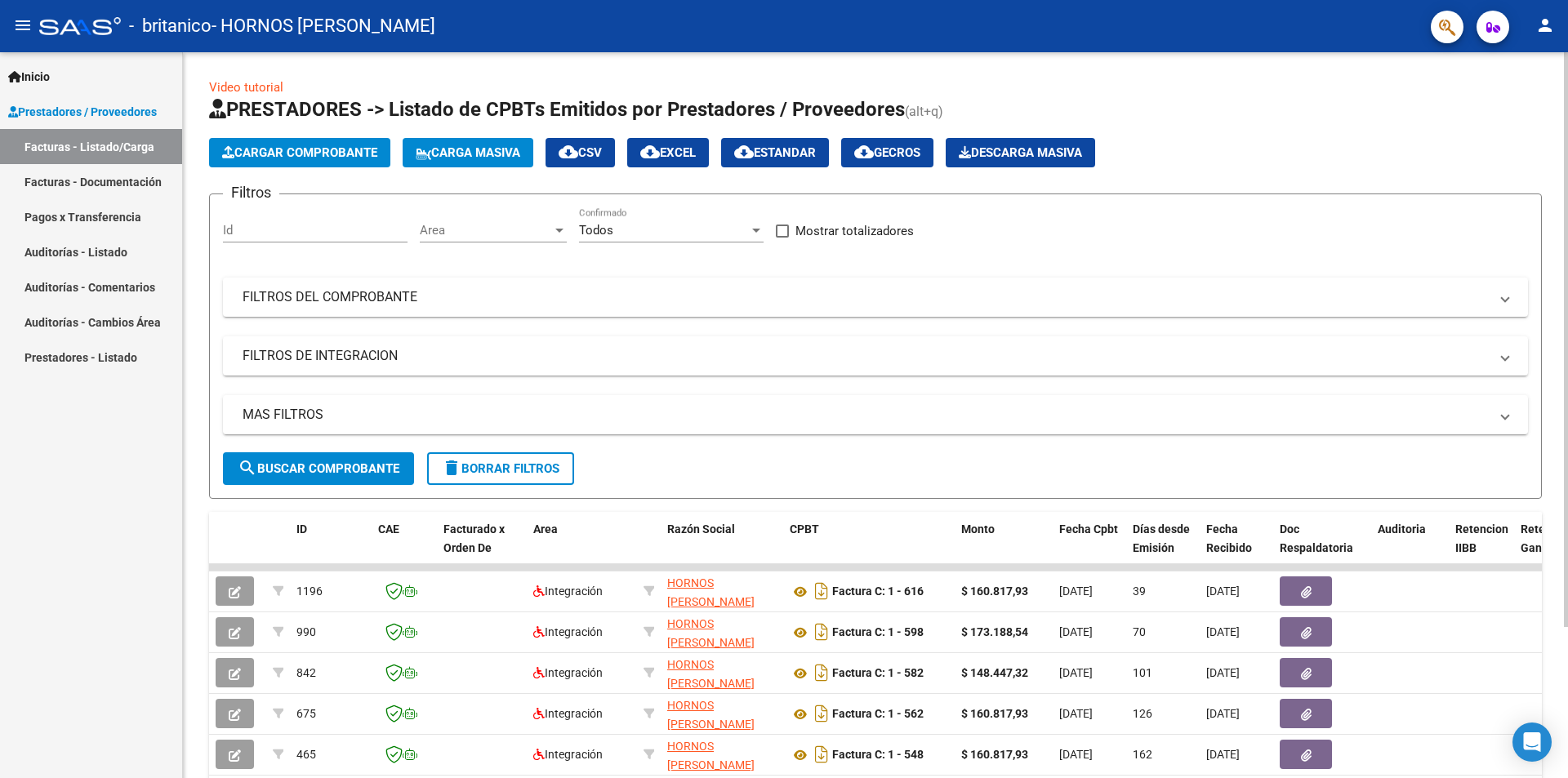
click at [297, 152] on span "Cargar Comprobante" at bounding box center [300, 153] width 155 height 15
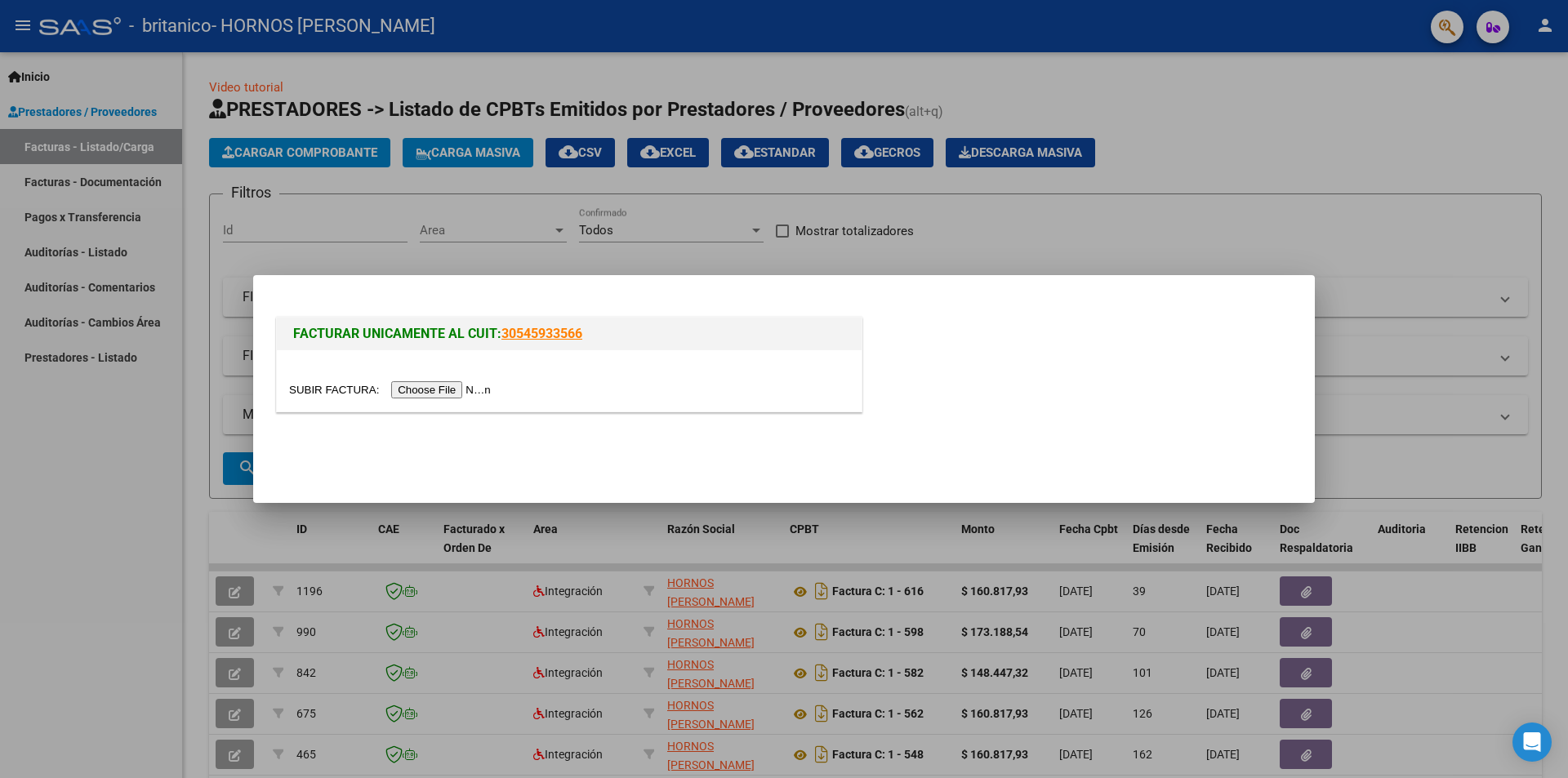
click at [453, 381] on div at bounding box center [569, 390] width 560 height 19
click at [450, 386] on input "file" at bounding box center [392, 390] width 206 height 17
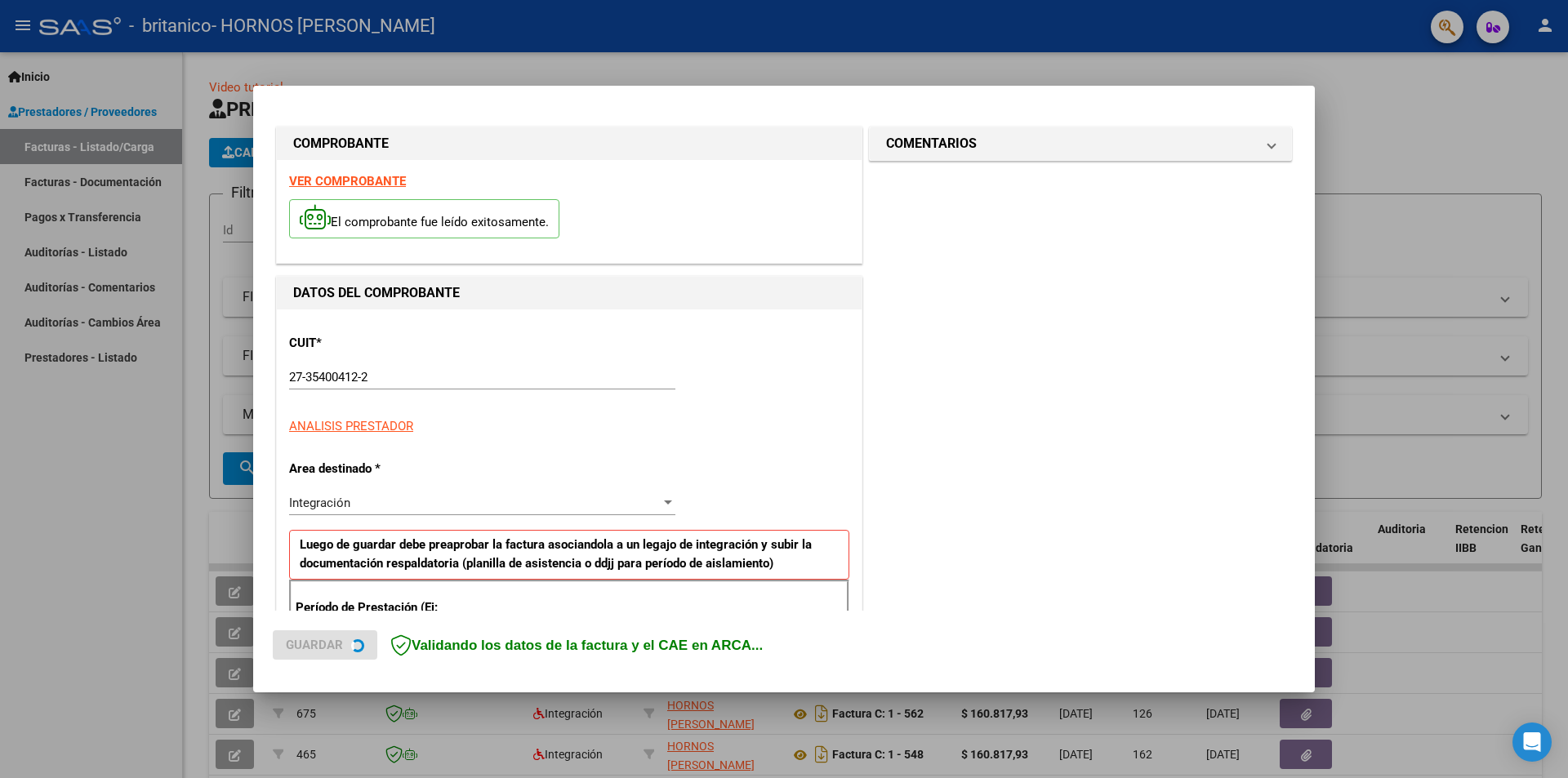
scroll to position [285, 0]
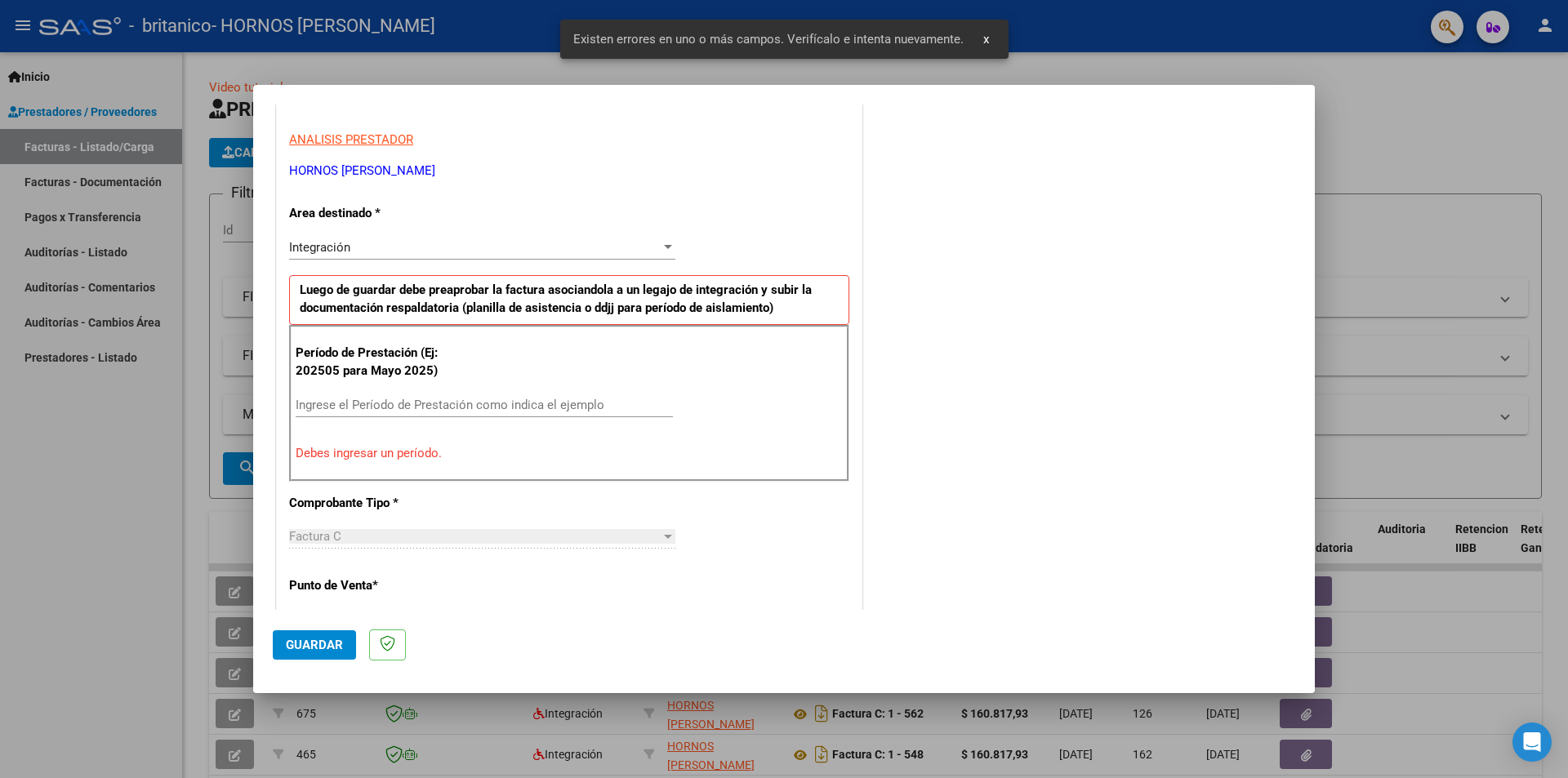
click at [375, 406] on input "Ingrese el Período de Prestación como indica el ejemplo" at bounding box center [484, 405] width 377 height 15
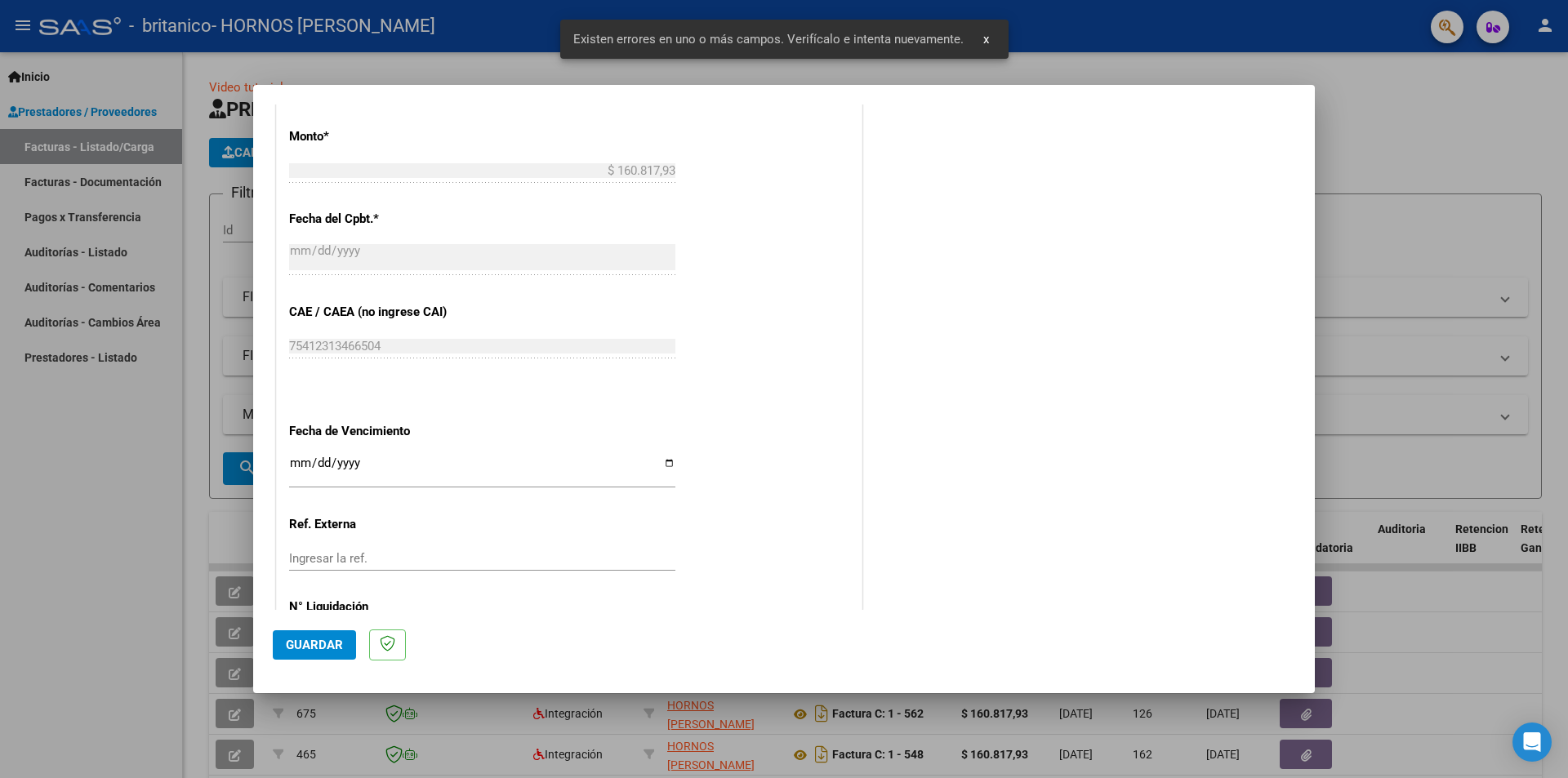
scroll to position [931, 0]
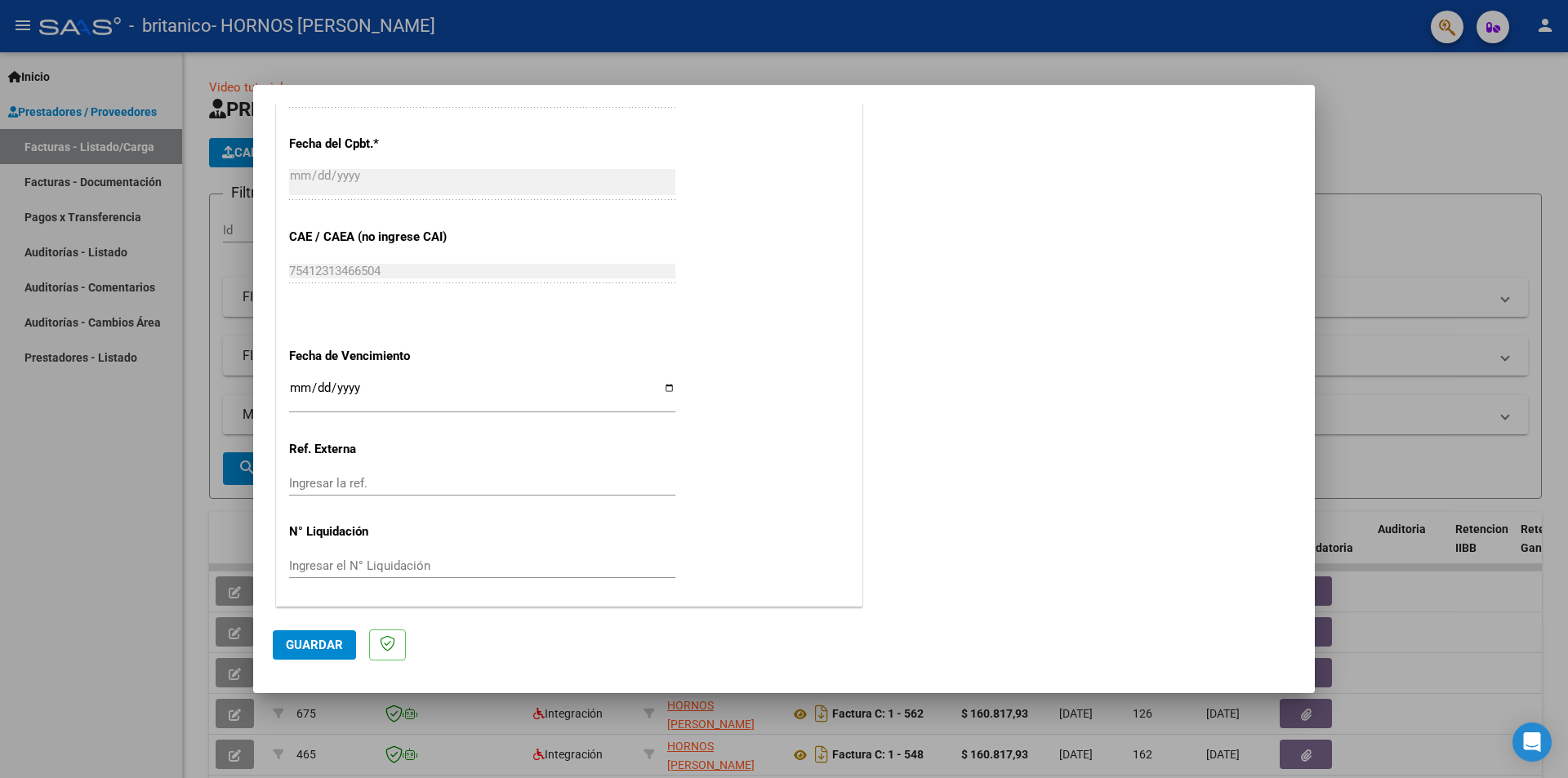
type input "202509"
click at [315, 655] on button "Guardar" at bounding box center [314, 644] width 83 height 29
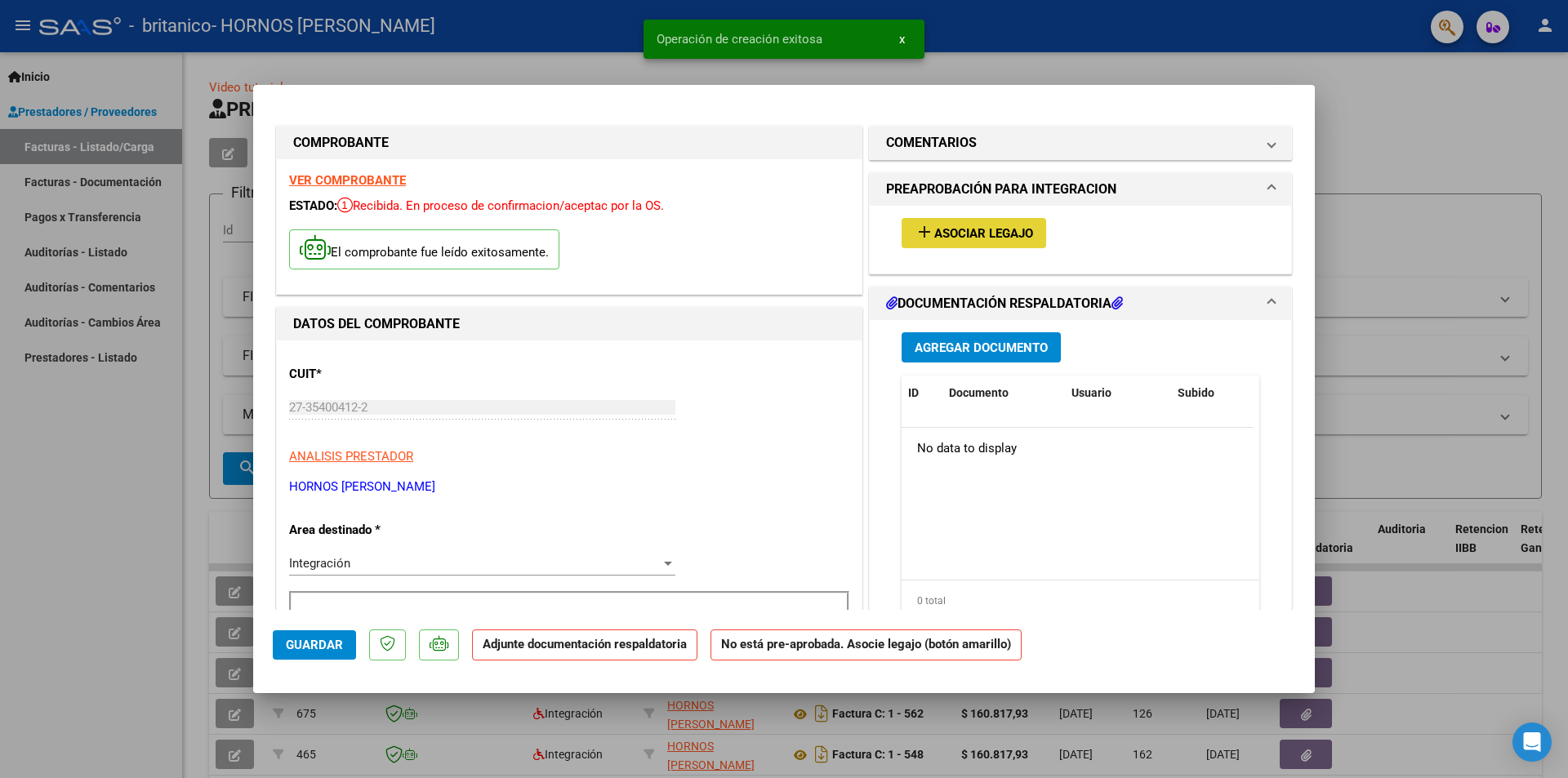
click at [944, 231] on span "Asociar Legajo" at bounding box center [984, 233] width 99 height 15
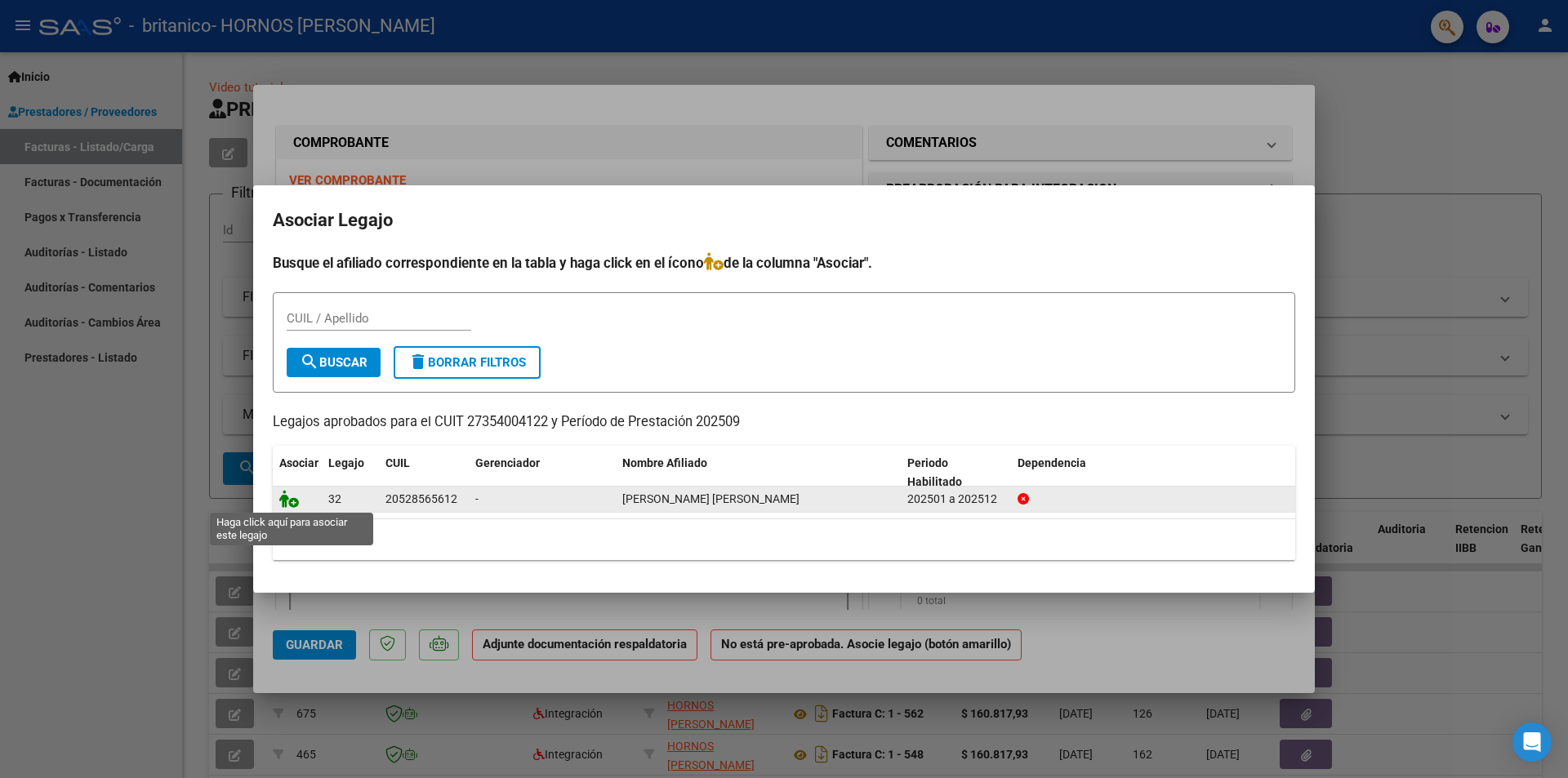
click at [294, 494] on icon at bounding box center [288, 498] width 20 height 18
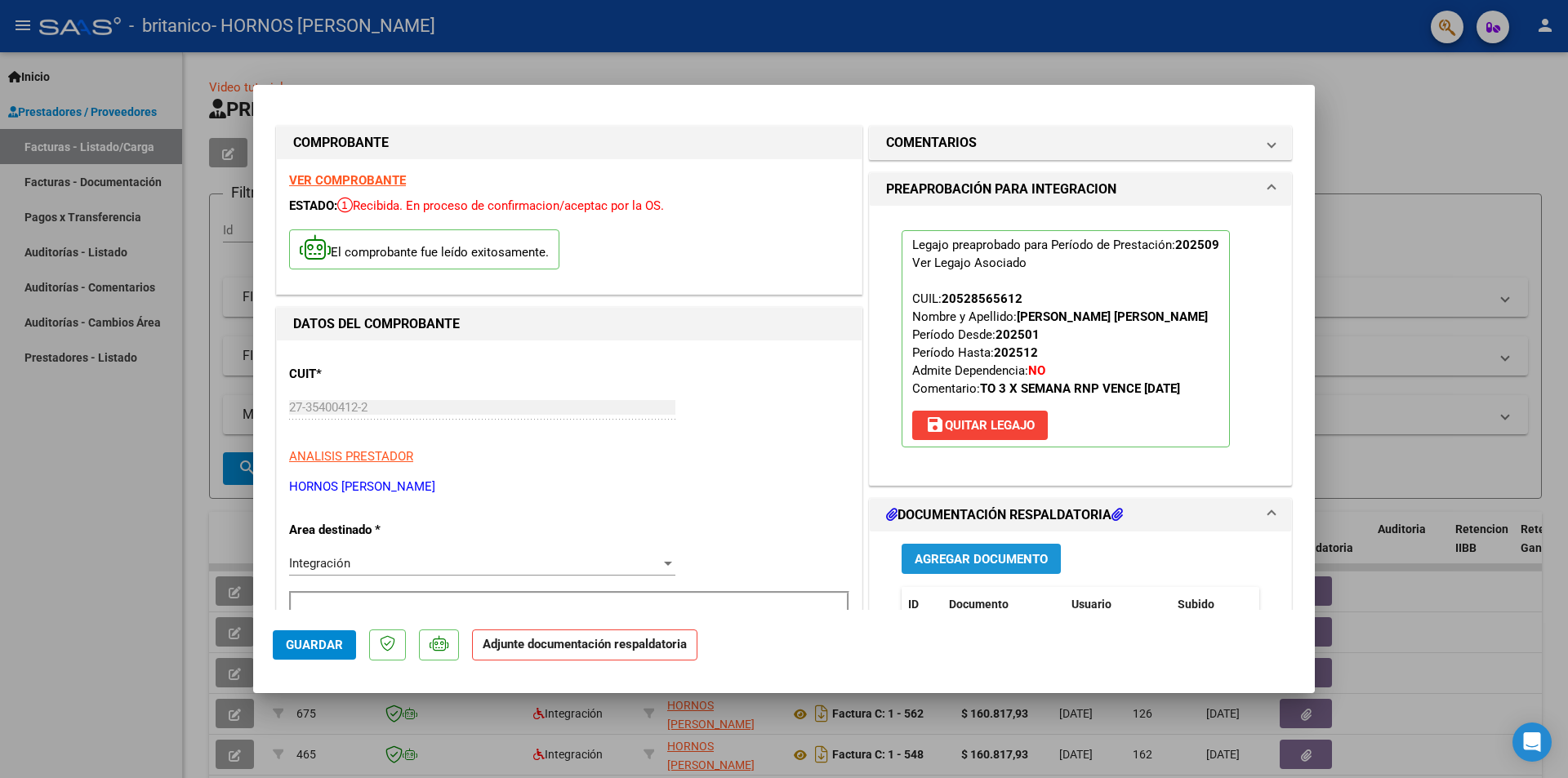
click at [956, 552] on span "Agregar Documento" at bounding box center [981, 559] width 133 height 15
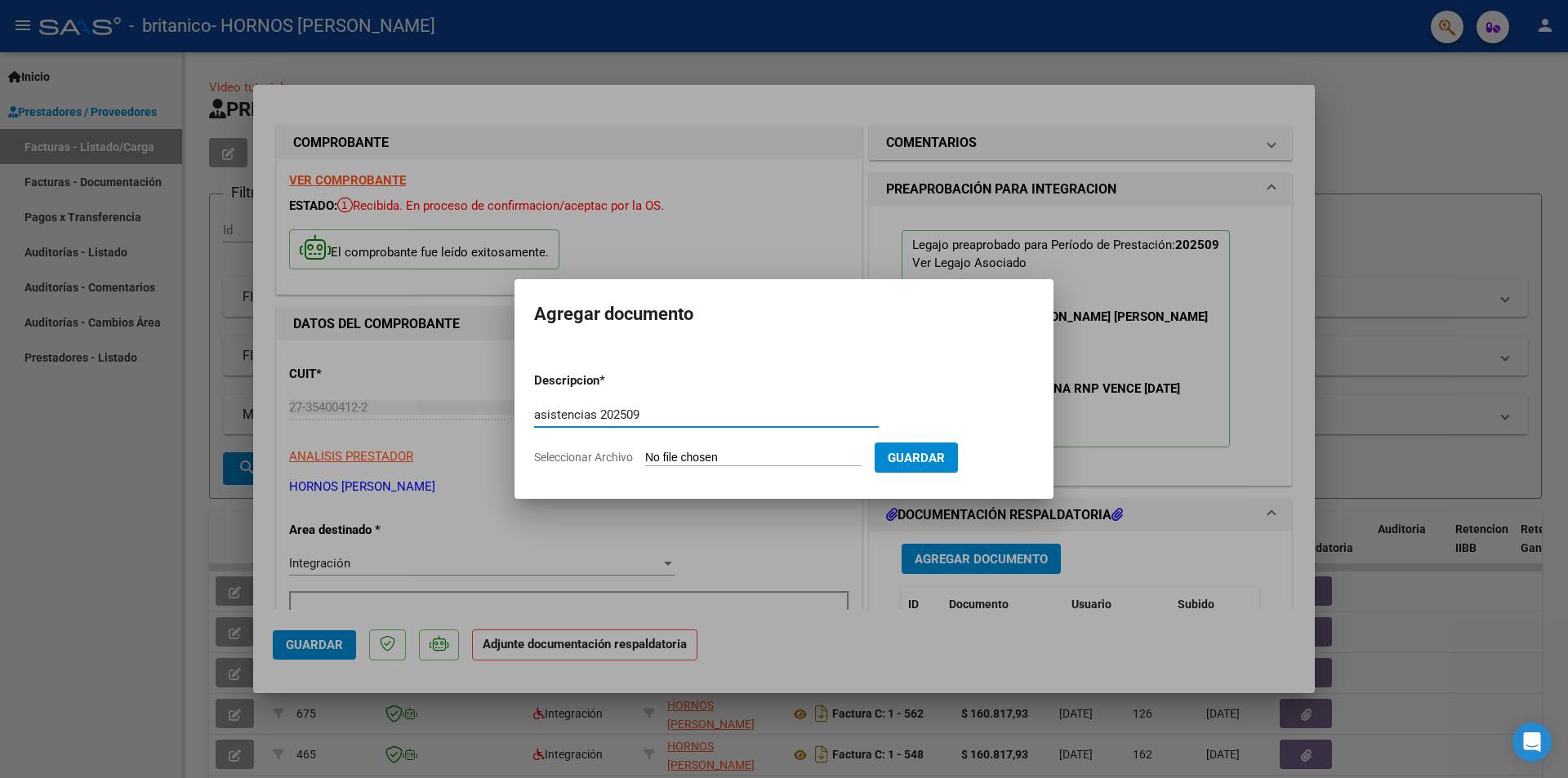
type input "asistencias 202509"
click at [687, 460] on input "Seleccionar Archivo" at bounding box center [753, 458] width 217 height 16
type input "C:\fakepath\Planilla de asistencia septiembre 2025 - Valentino Ayala.pdf"
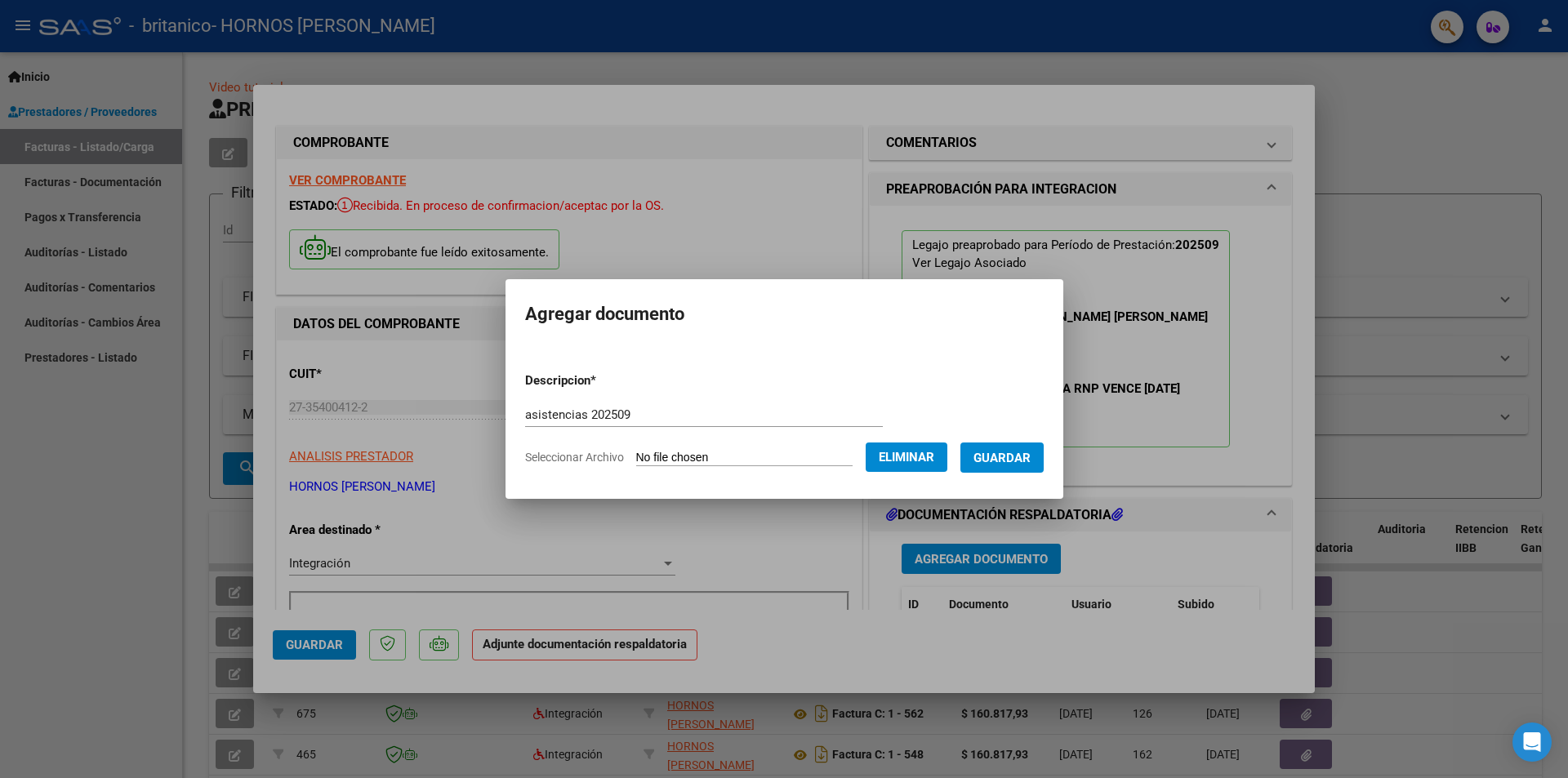
click at [1015, 442] on button "Guardar" at bounding box center [1001, 457] width 83 height 30
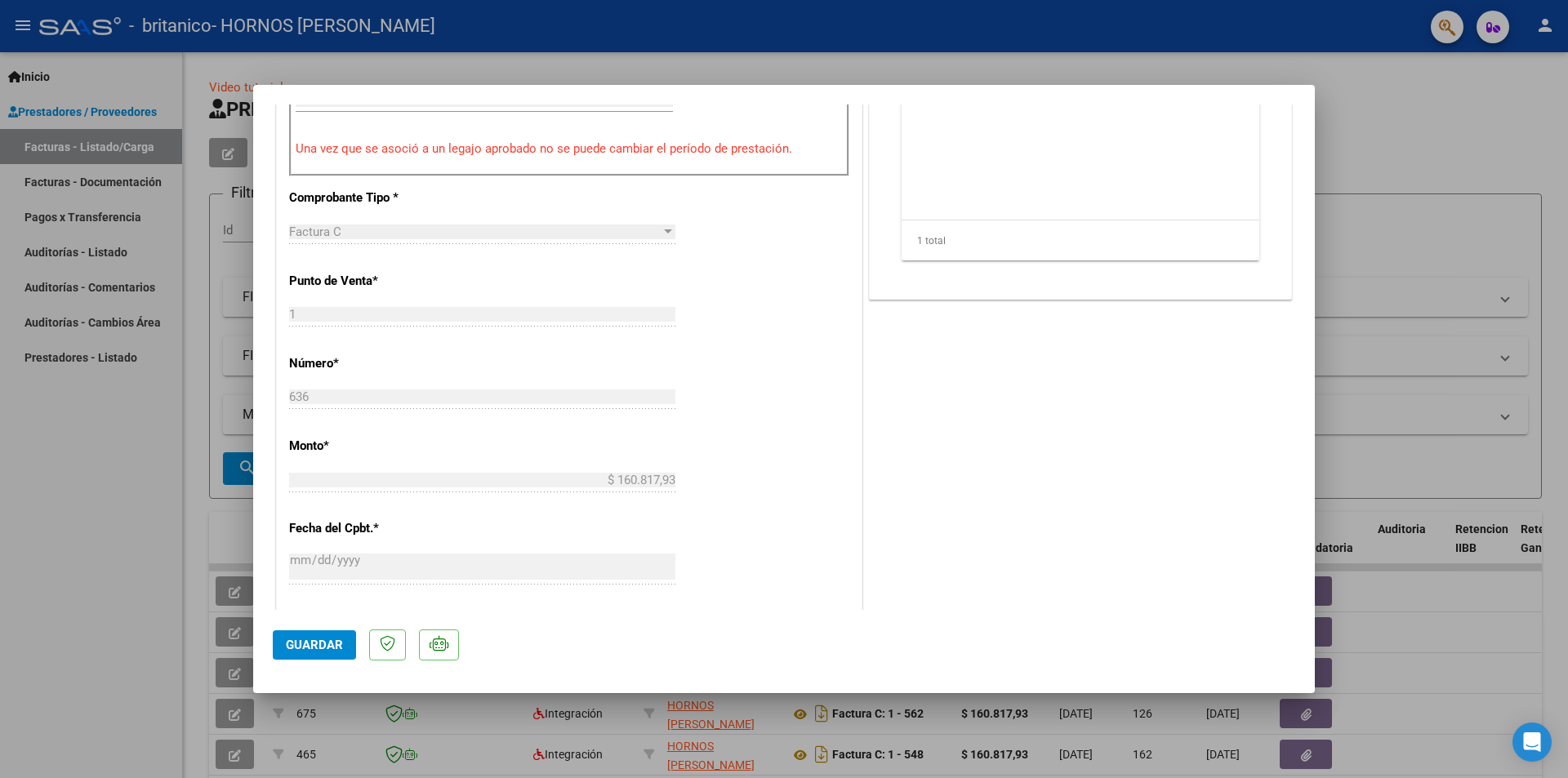
scroll to position [956, 0]
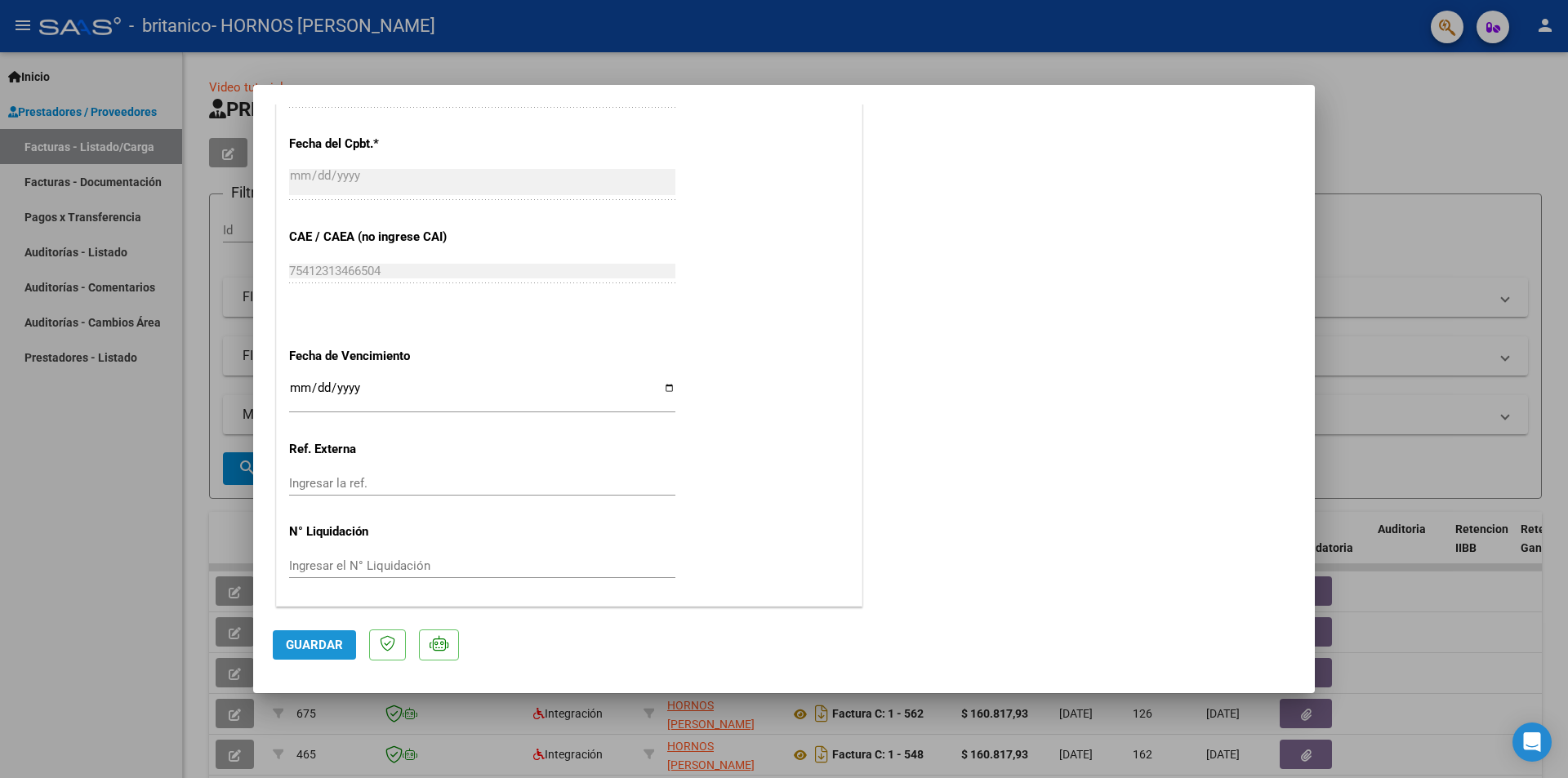
click at [321, 649] on span "Guardar" at bounding box center [314, 645] width 57 height 15
click at [1453, 104] on div at bounding box center [784, 389] width 1568 height 778
type input "$ 0,00"
